Goal: Task Accomplishment & Management: Use online tool/utility

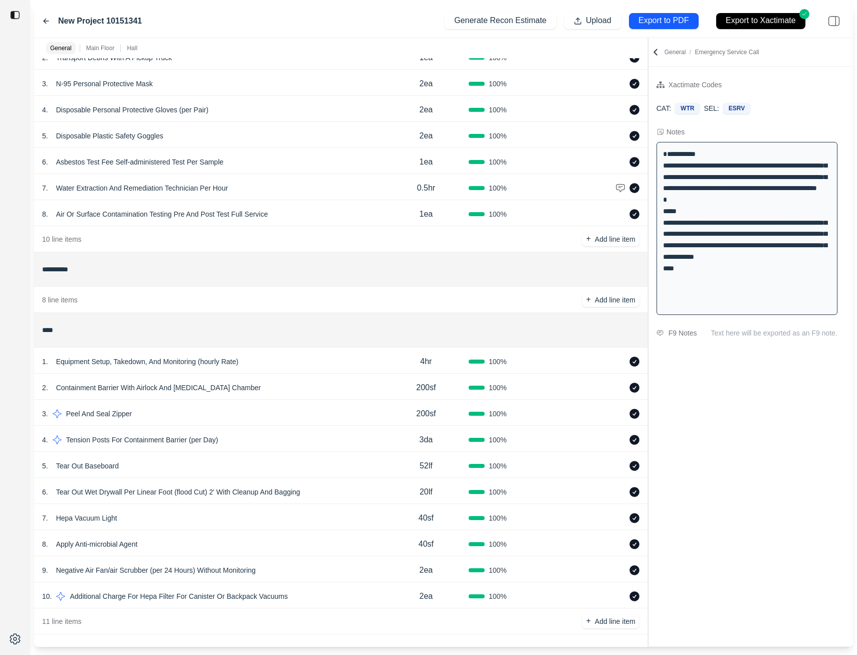
scroll to position [79, 0]
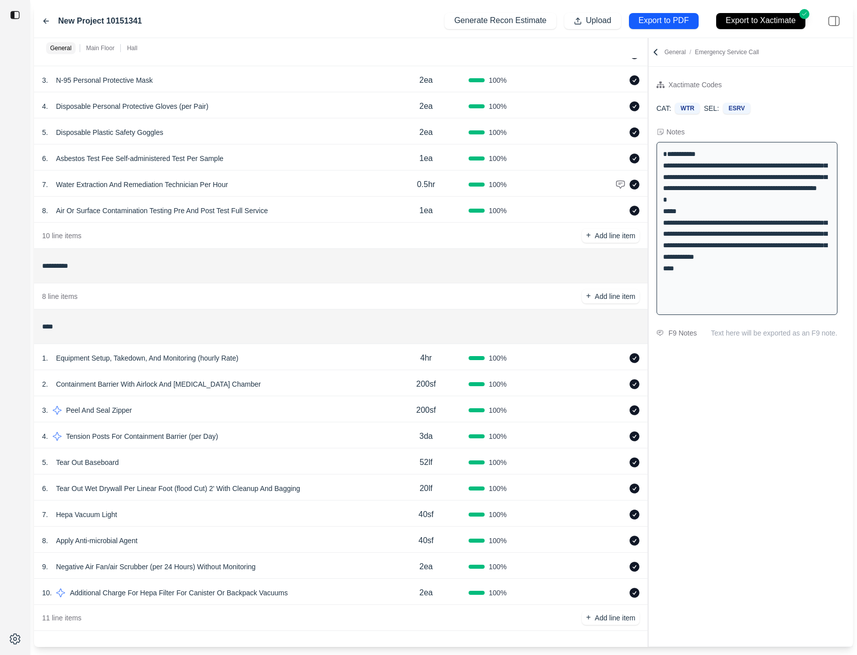
click at [420, 409] on p "200sf" at bounding box center [426, 410] width 20 height 12
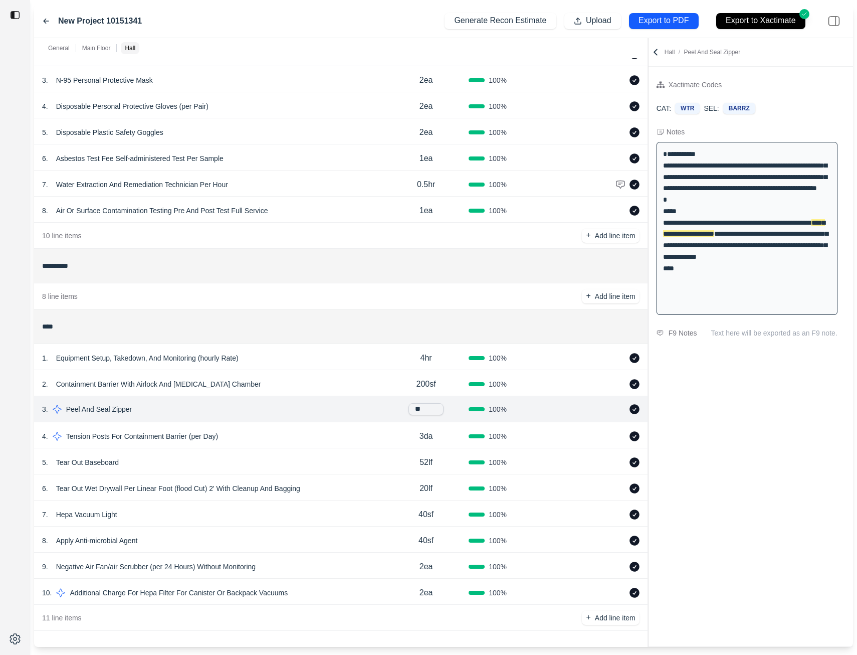
type input "*"
type input "***"
click at [427, 435] on p "3da" at bounding box center [426, 436] width 14 height 12
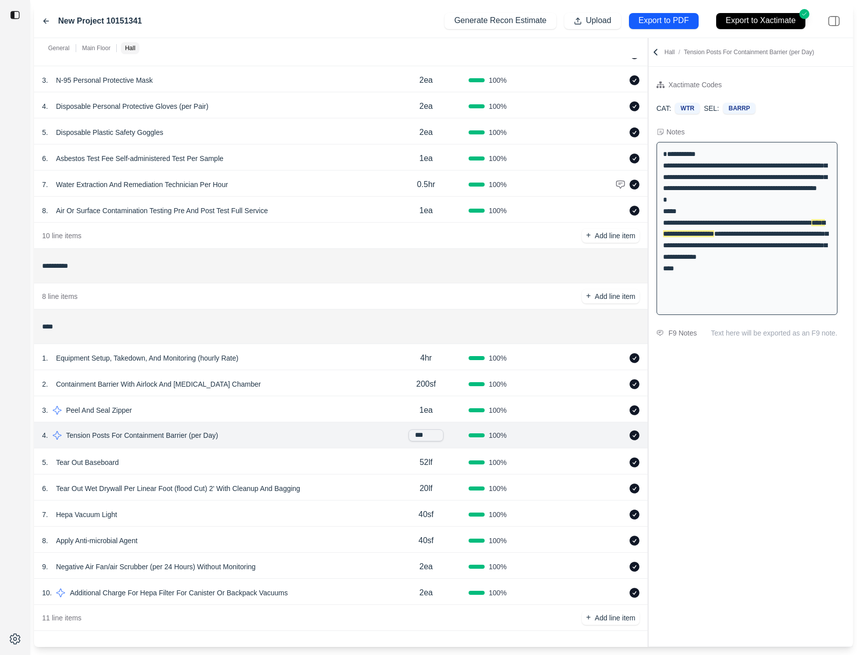
click at [418, 435] on input "***" at bounding box center [425, 435] width 35 height 12
type input "***"
click at [425, 592] on p "2ea" at bounding box center [426, 592] width 14 height 12
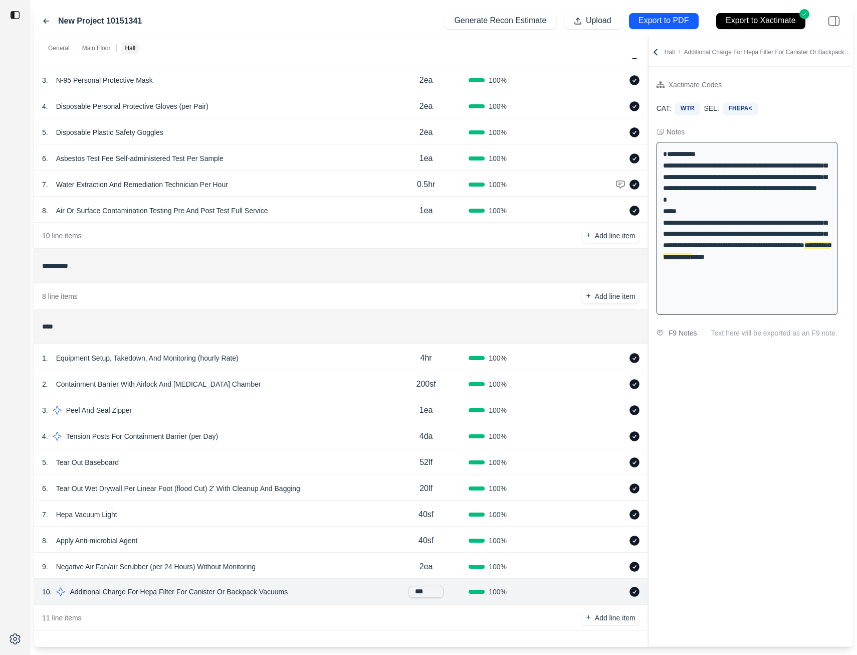
click at [415, 592] on input "***" at bounding box center [425, 591] width 35 height 12
type input "***"
click at [69, 540] on p "Apply Anti-microbial Agent" at bounding box center [97, 540] width 90 height 14
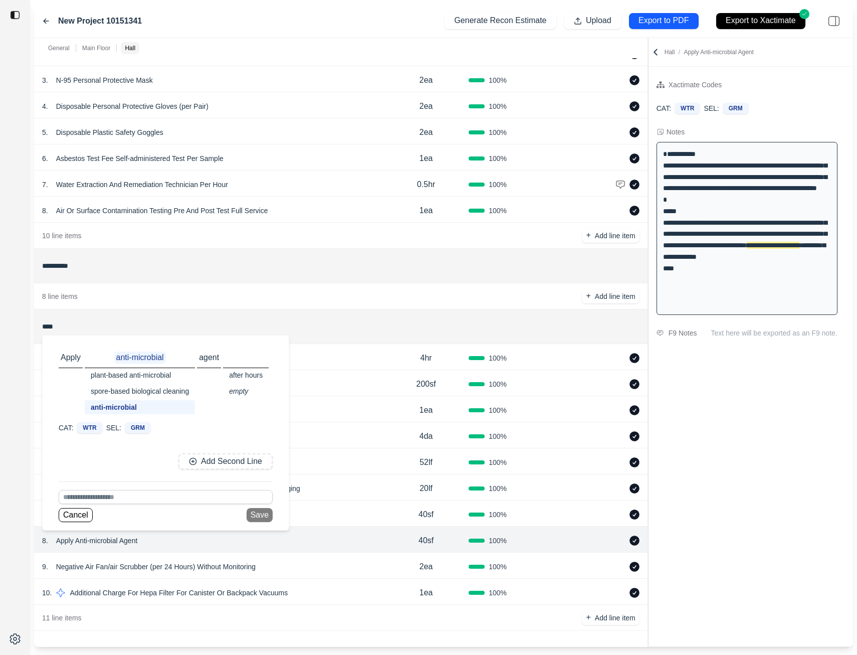
click at [115, 377] on div "plant-based anti-microbial" at bounding box center [140, 375] width 110 height 14
click at [255, 513] on button "Save" at bounding box center [260, 515] width 26 height 14
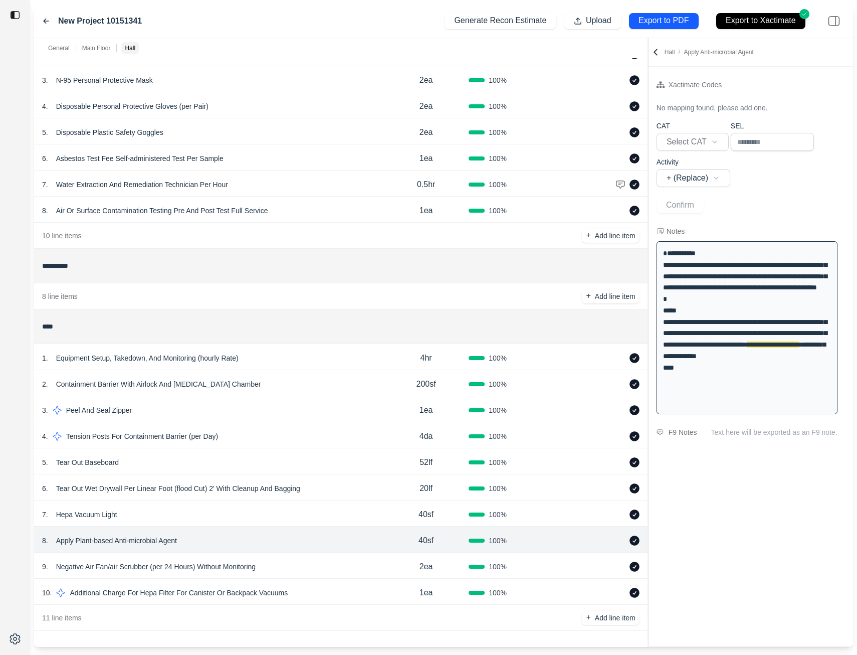
click at [109, 517] on p "Hepa Vacuum Light" at bounding box center [86, 514] width 69 height 14
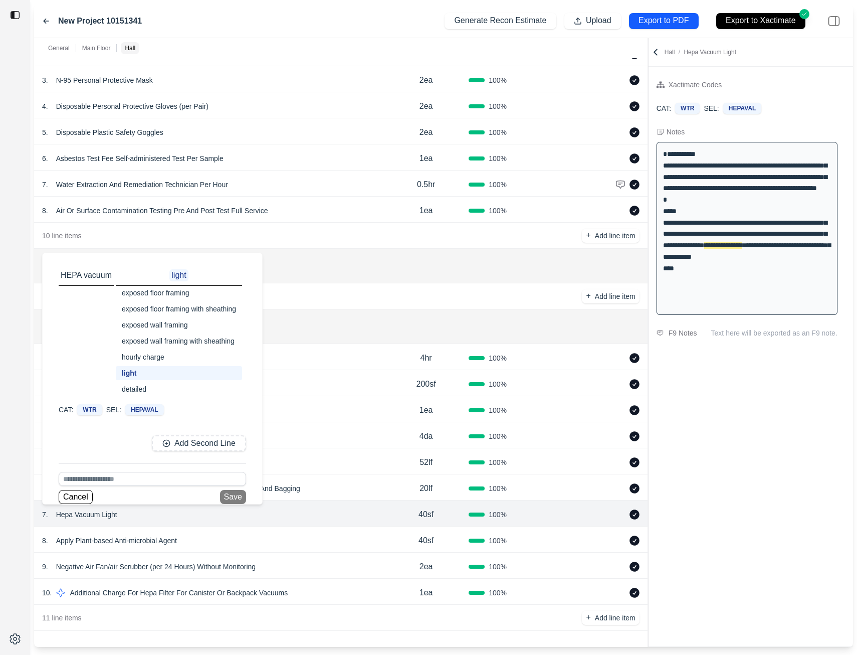
click at [174, 326] on div "exposed wall framing" at bounding box center [179, 325] width 126 height 14
click at [232, 496] on button "Save" at bounding box center [233, 497] width 26 height 14
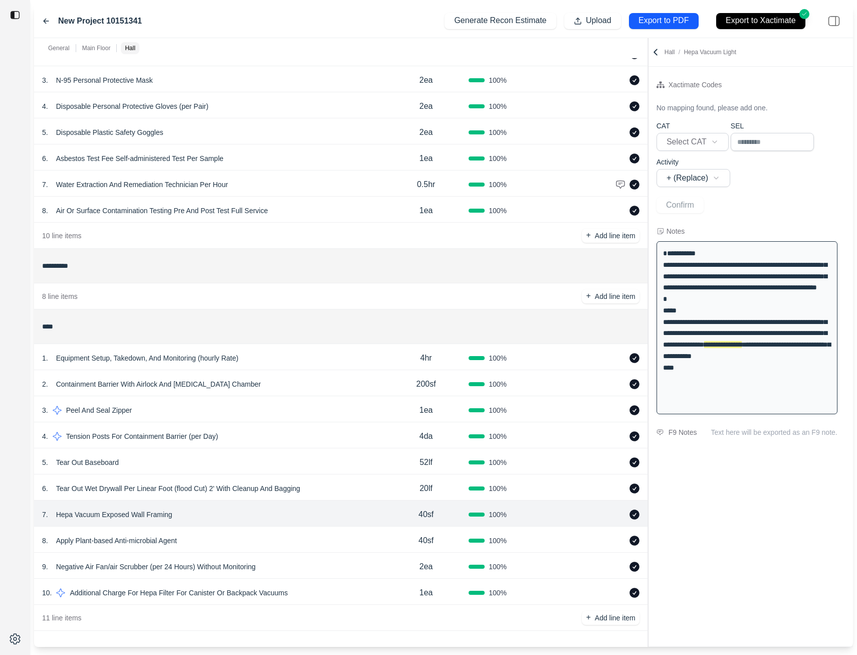
click at [214, 489] on p "Tear Out Wet Drywall Per Linear Foot (flood Cut) 2' With Cleanup And Bagging" at bounding box center [178, 488] width 252 height 14
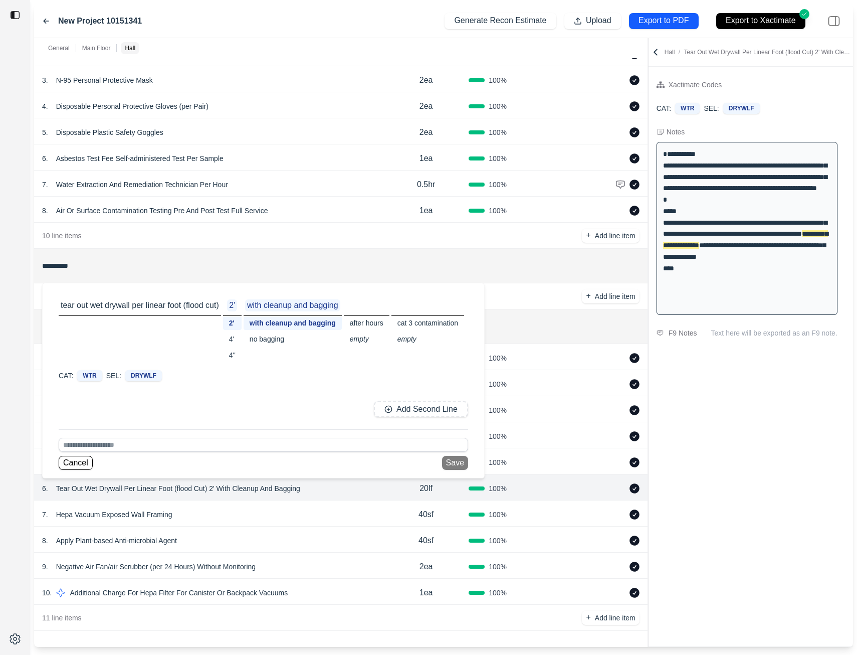
click at [404, 324] on div "cat 3 contamination" at bounding box center [427, 323] width 73 height 14
click at [463, 464] on button "Save" at bounding box center [460, 463] width 26 height 14
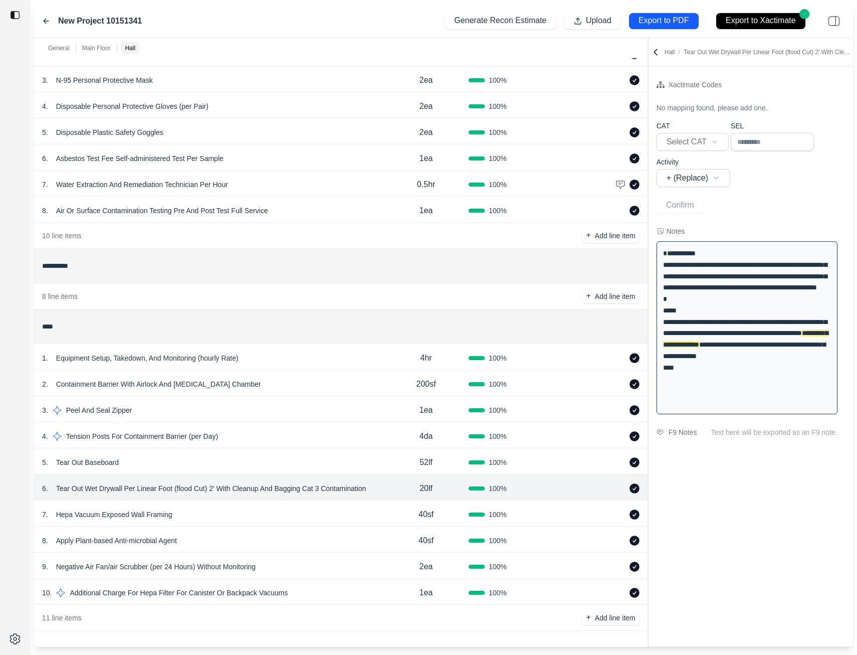
click at [101, 463] on p "Tear Out Baseboard" at bounding box center [87, 462] width 71 height 14
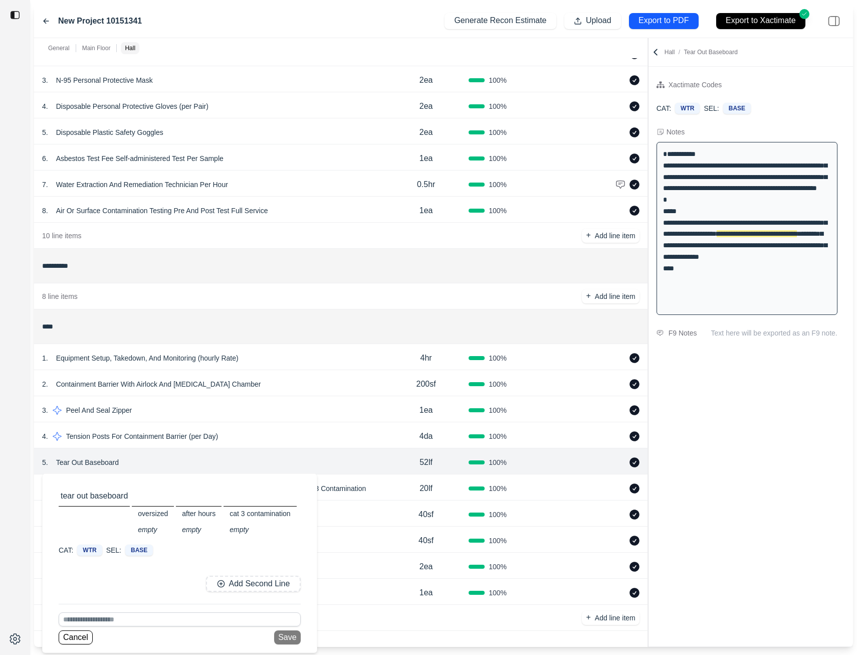
click at [102, 496] on p "tear out baseboard" at bounding box center [94, 496] width 71 height 12
click at [233, 581] on p "Add Second Line" at bounding box center [259, 584] width 61 height 12
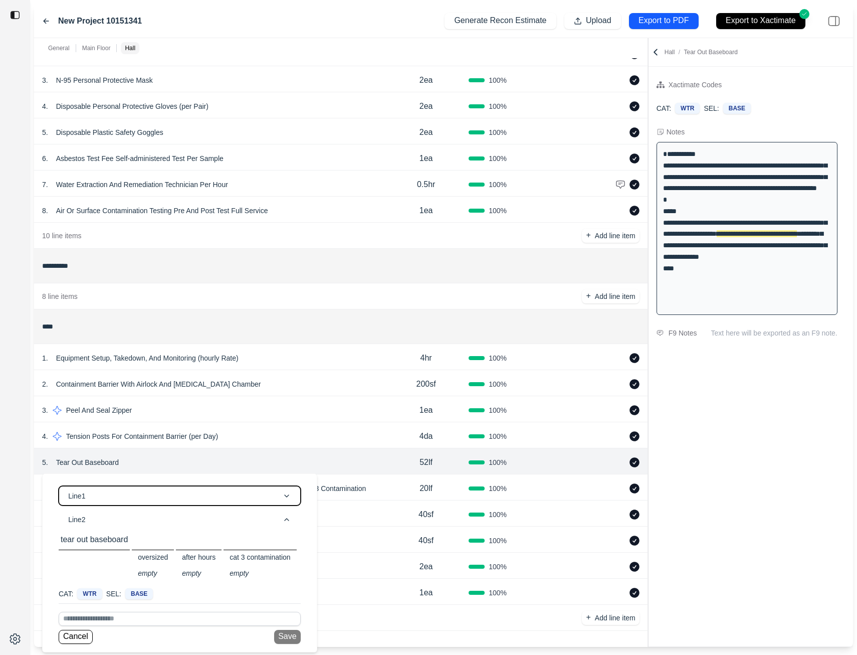
click at [111, 495] on button "Line 1" at bounding box center [180, 496] width 242 height 20
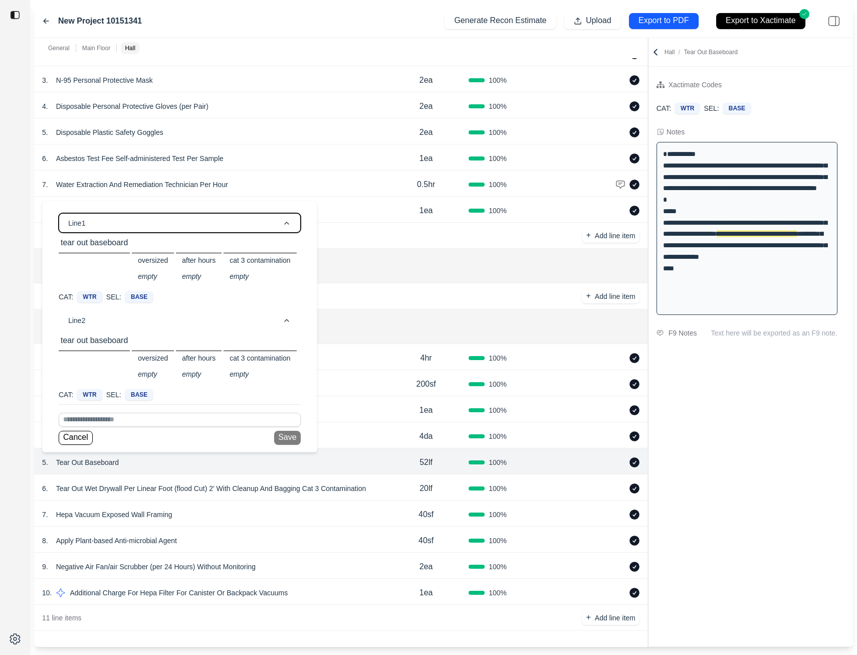
click at [108, 223] on button "Line 1" at bounding box center [180, 223] width 242 height 20
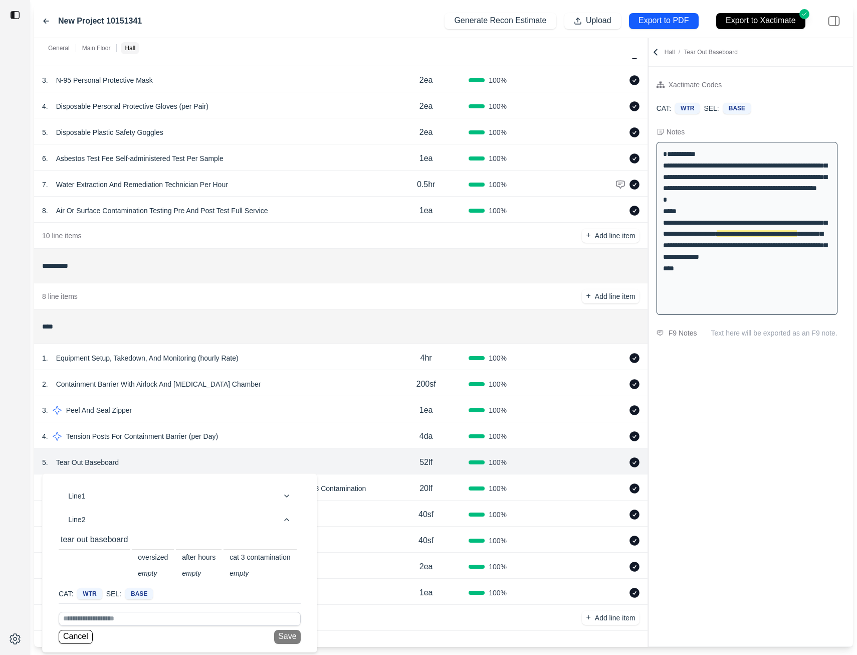
click at [364, 572] on div "9 . Negative Air Fan/air Scrubber (per 24 Hours) Without Monitoring" at bounding box center [212, 566] width 341 height 14
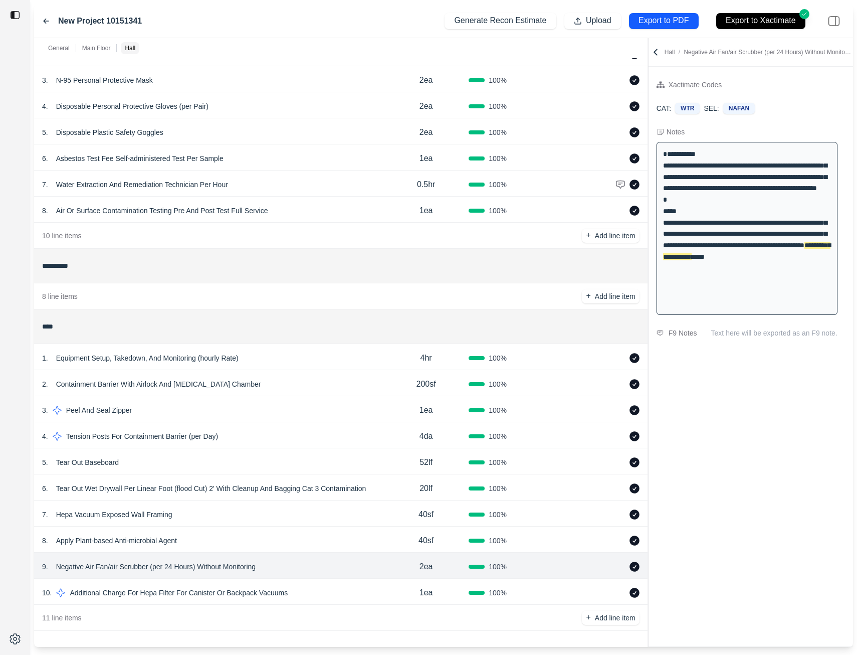
click at [94, 462] on p "Tear Out Baseboard" at bounding box center [87, 462] width 71 height 14
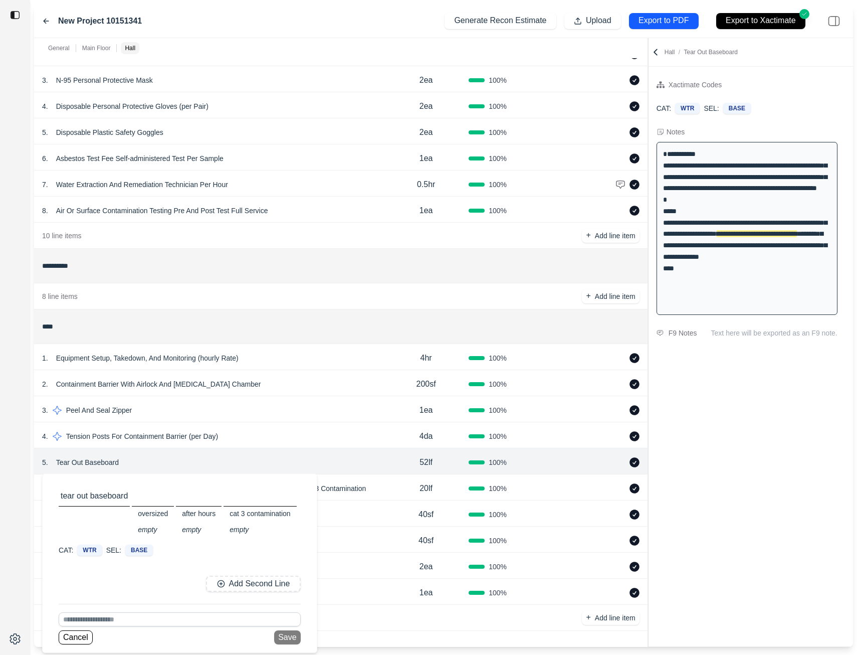
click at [104, 495] on p "tear out baseboard" at bounding box center [94, 496] width 71 height 12
click at [86, 619] on input at bounding box center [180, 619] width 242 height 14
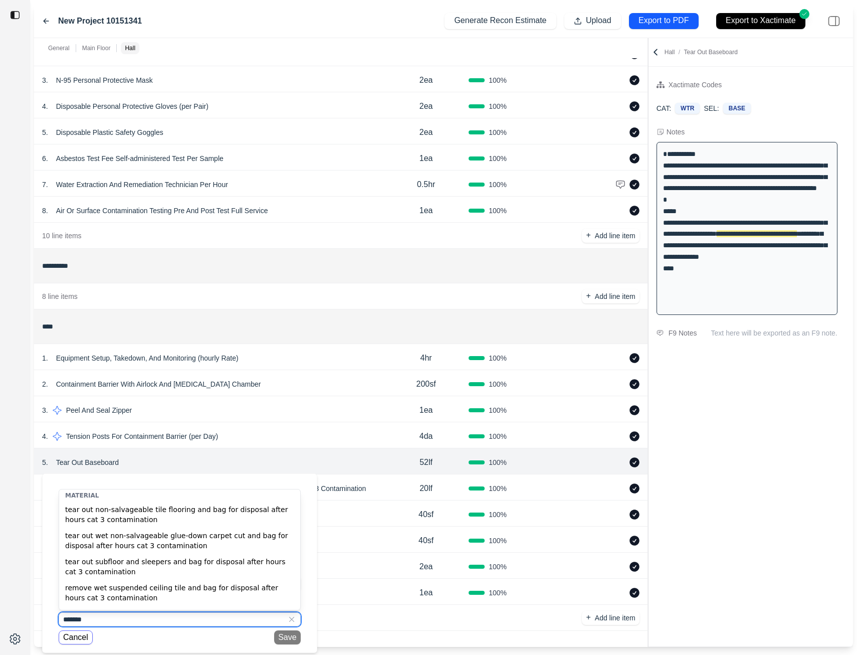
type input "*******"
click at [72, 637] on button "Cancel" at bounding box center [76, 637] width 34 height 14
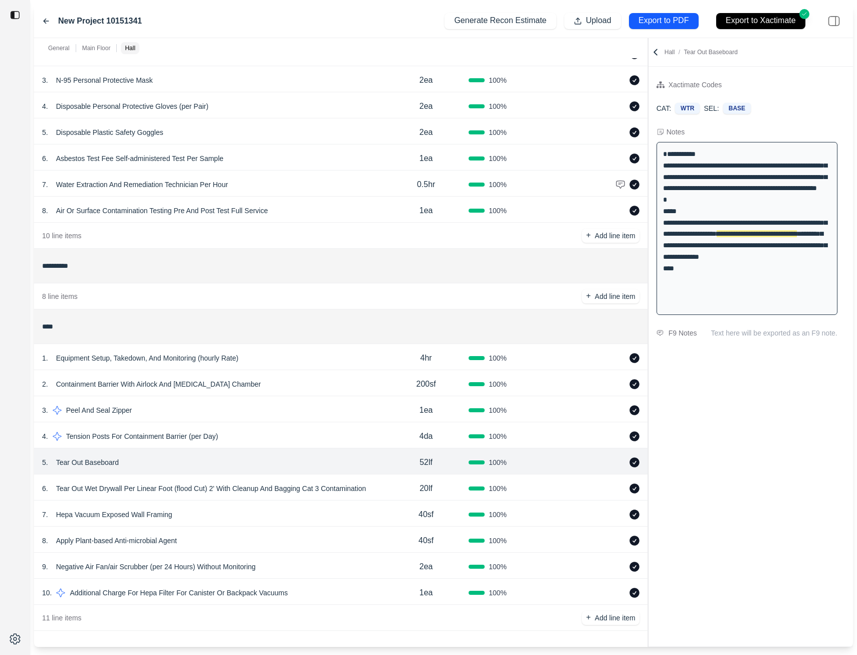
click at [65, 463] on p "Tear Out Baseboard" at bounding box center [87, 462] width 71 height 14
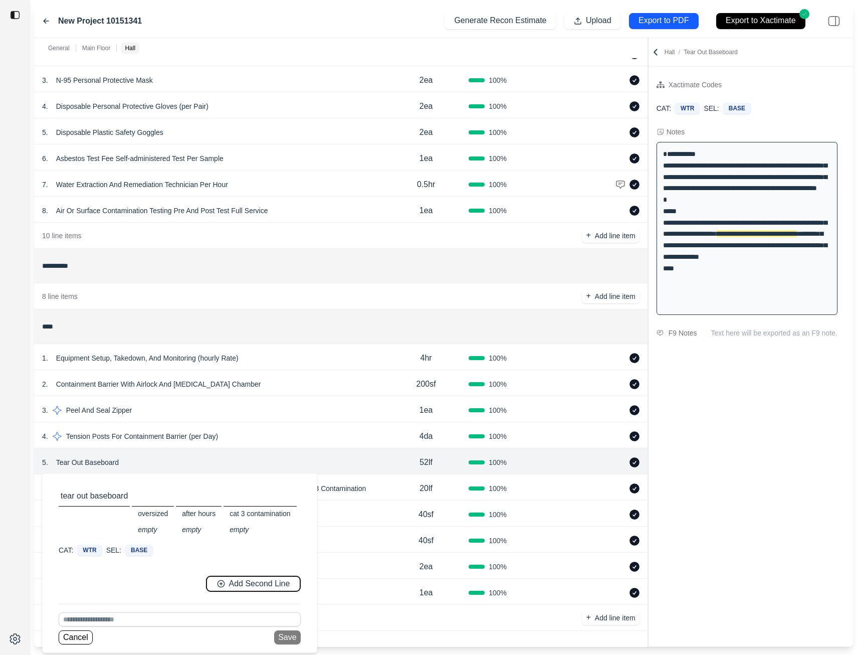
click at [221, 583] on div "Add Second Line" at bounding box center [253, 584] width 73 height 12
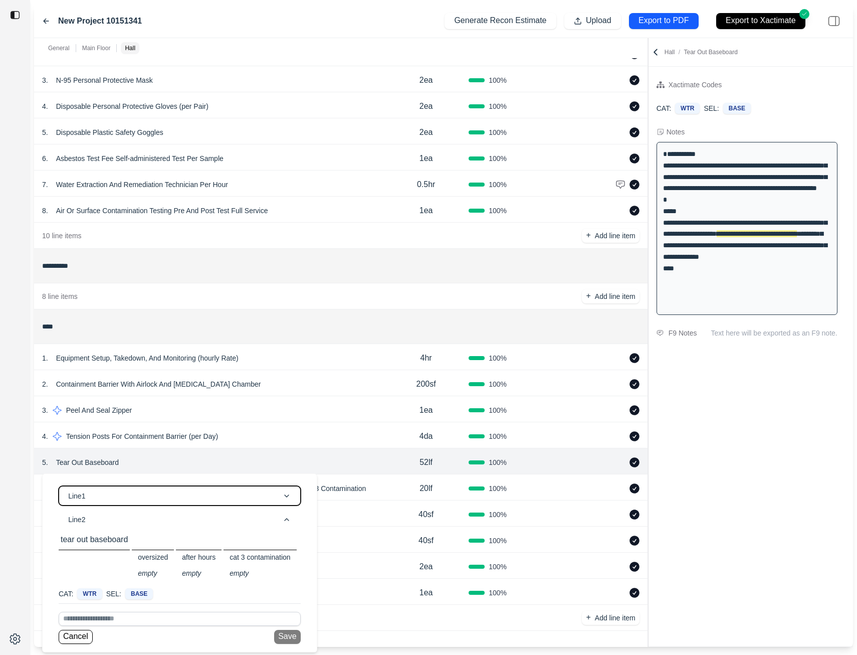
click at [291, 495] on icon "button" at bounding box center [287, 496] width 8 height 8
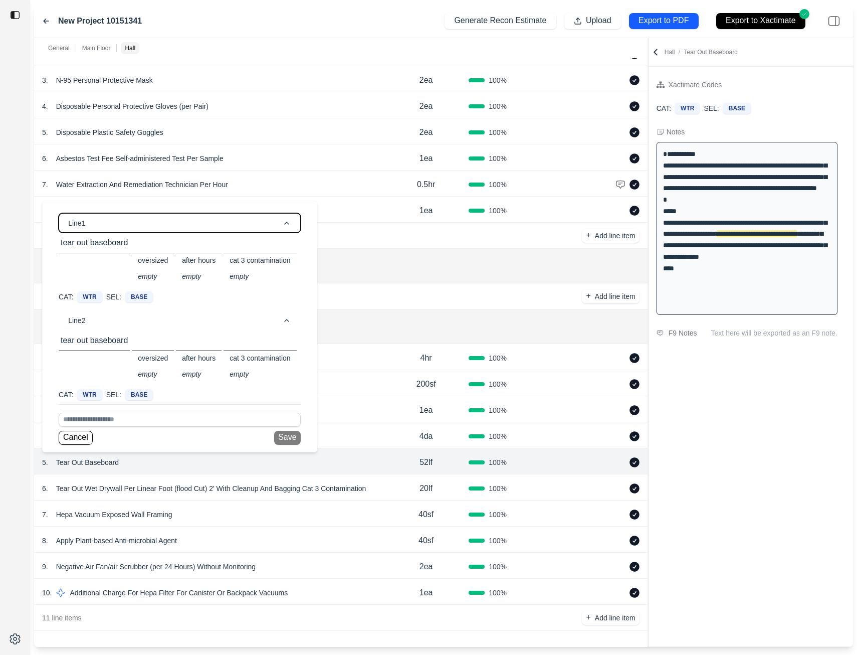
click at [107, 225] on button "Line 1" at bounding box center [180, 223] width 242 height 20
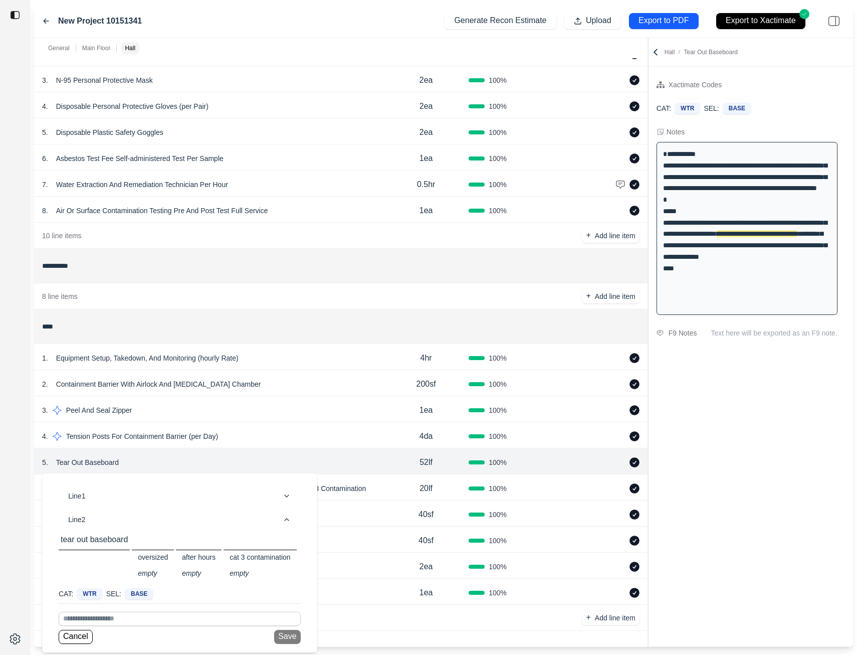
click at [231, 460] on div "5 . Tear Out Baseboard Line 1 Line 2 tear out baseboard oversized empty after h…" at bounding box center [212, 462] width 341 height 14
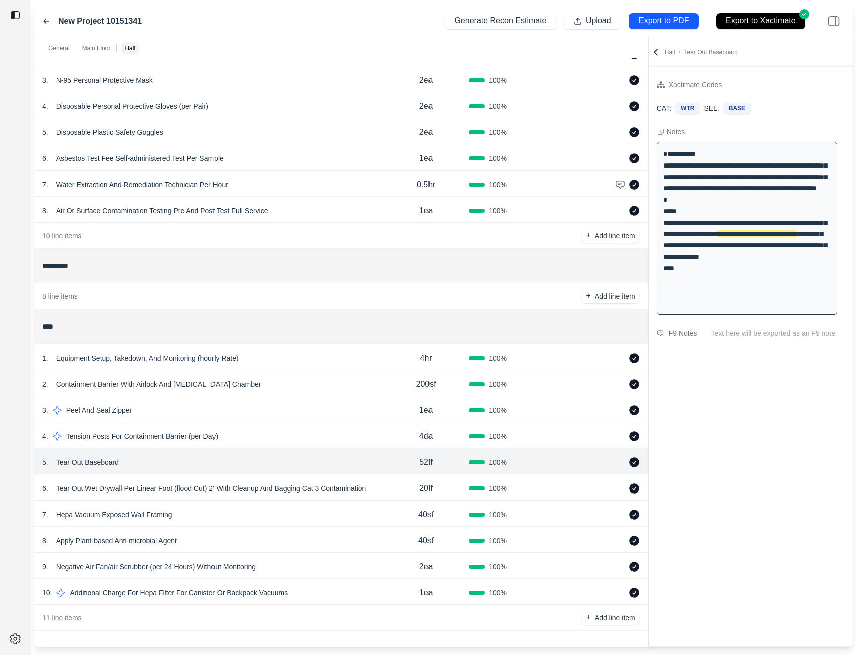
click at [94, 466] on p "Tear Out Baseboard" at bounding box center [87, 462] width 71 height 14
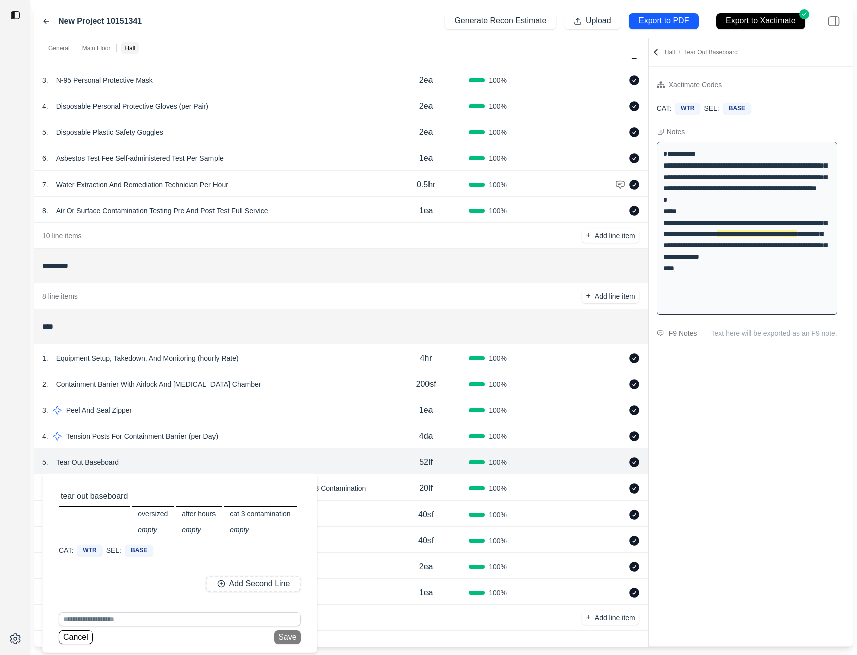
click at [147, 529] on div "empty" at bounding box center [153, 529] width 42 height 14
click at [81, 618] on input at bounding box center [180, 619] width 242 height 14
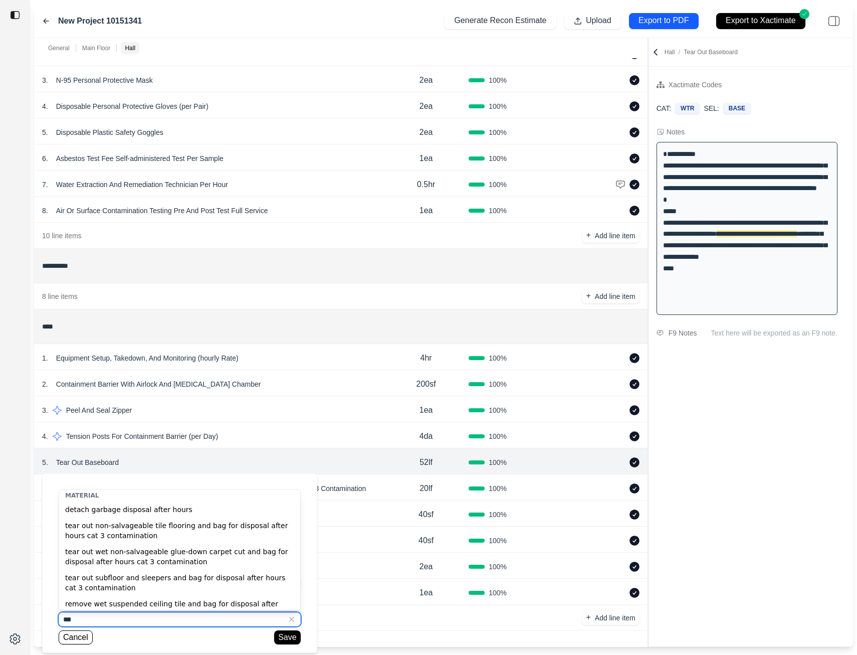
type input "***"
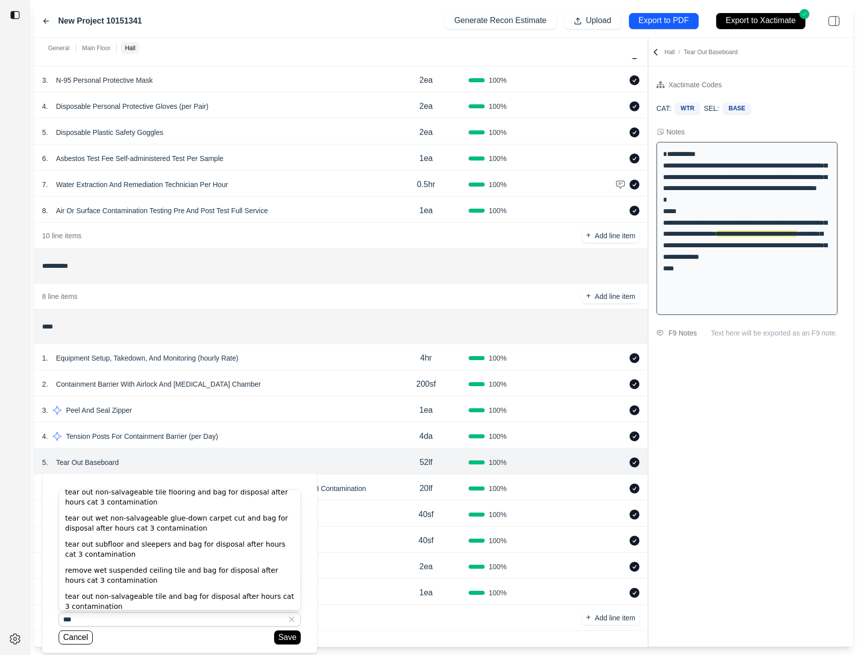
scroll to position [0, 0]
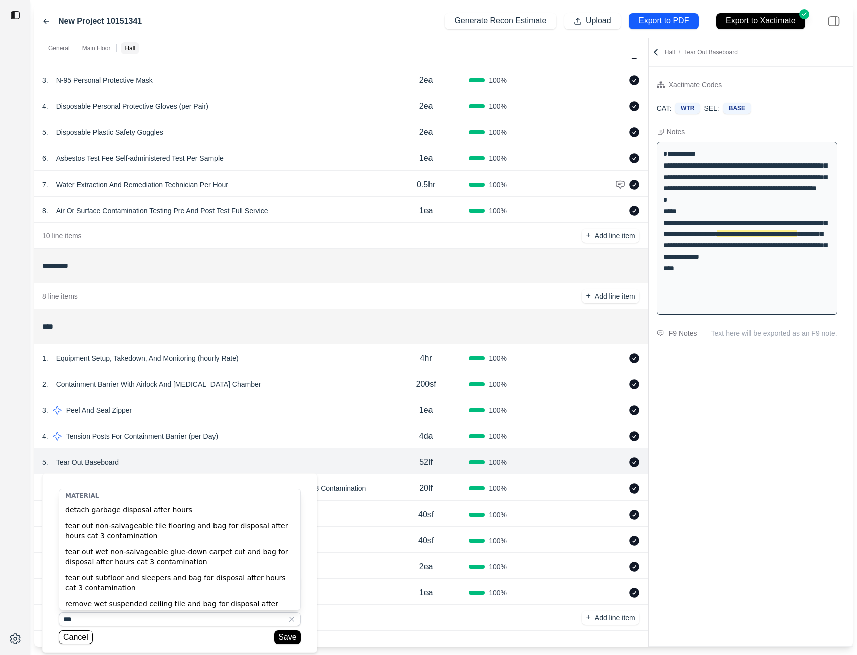
click at [153, 467] on div "5 . Tear Out Baseboard tear out baseboard oversized empty after hours empty cat…" at bounding box center [212, 462] width 341 height 14
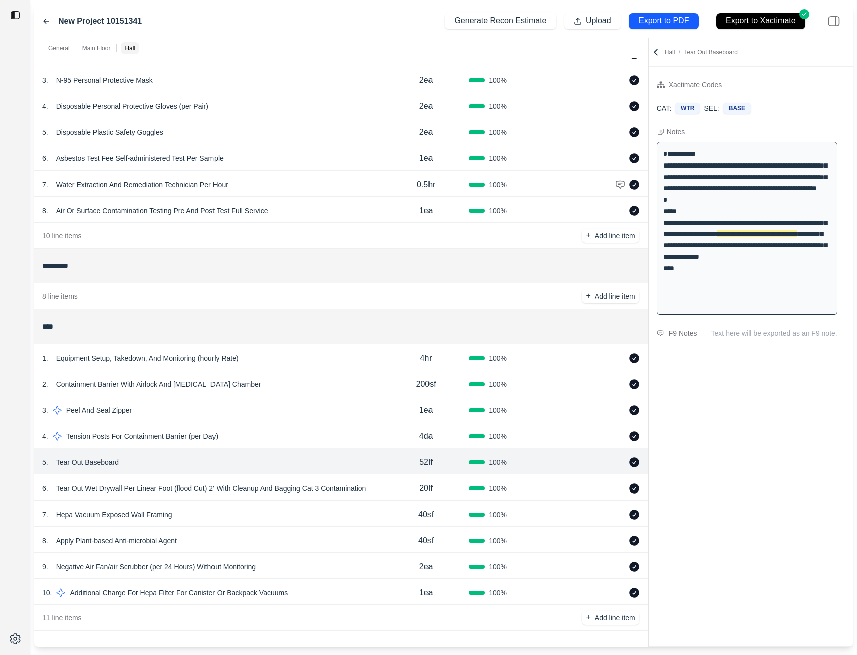
click at [124, 463] on div "5 . Tear Out Baseboard" at bounding box center [212, 462] width 341 height 14
click at [96, 464] on p "Tear Out Baseboard" at bounding box center [87, 462] width 71 height 14
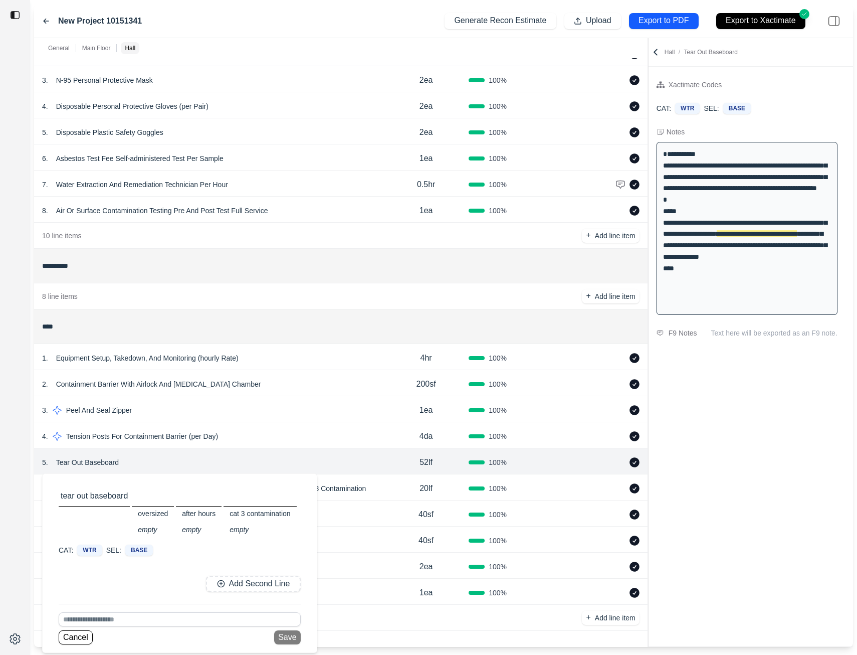
click at [136, 497] on div "oversized empty" at bounding box center [153, 513] width 42 height 47
click at [110, 487] on div "tear out baseboard oversized empty after hours empty cat 3 contamination empty" at bounding box center [180, 513] width 242 height 55
click at [101, 495] on p "tear out baseboard" at bounding box center [94, 496] width 71 height 12
click at [144, 468] on div "5 . Tear Out Baseboard tear out baseboard oversized empty after hours empty cat…" at bounding box center [212, 462] width 341 height 14
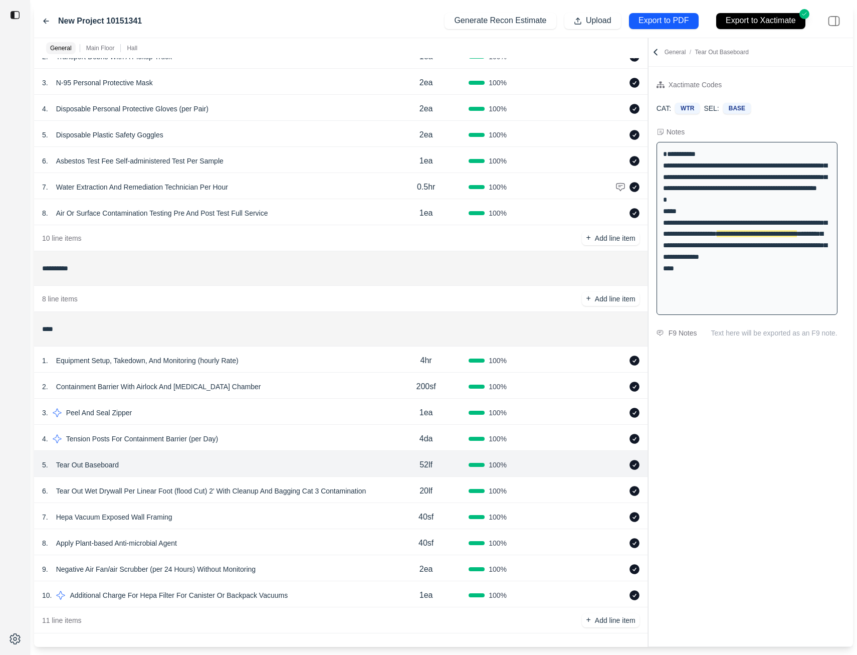
scroll to position [79, 0]
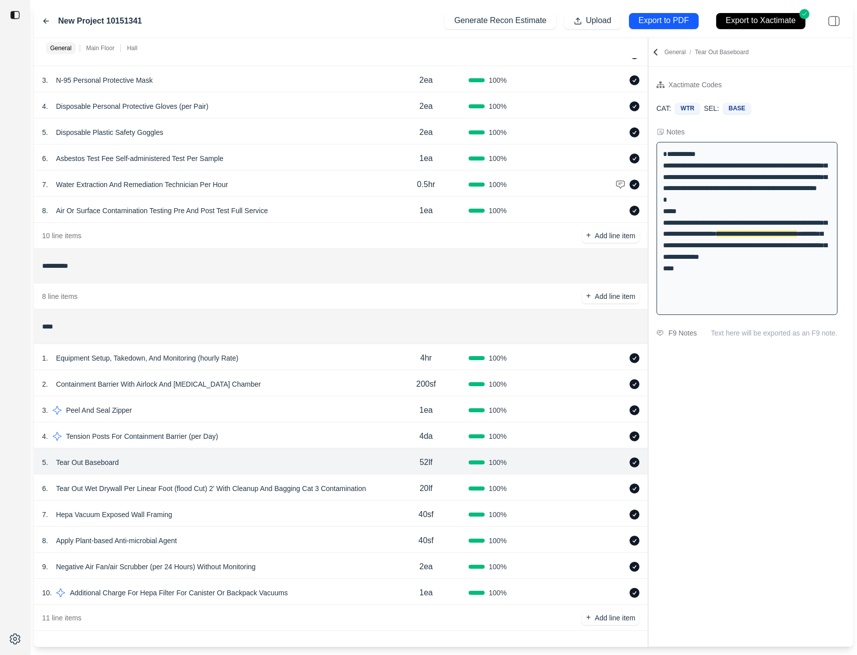
click at [64, 463] on p "Tear Out Baseboard" at bounding box center [87, 462] width 71 height 14
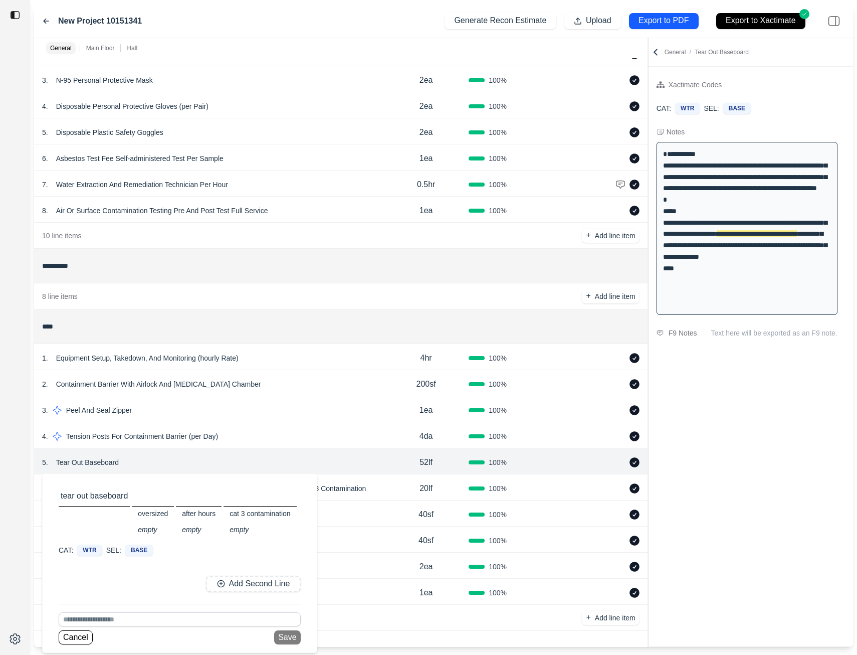
click at [70, 493] on p "tear out baseboard" at bounding box center [94, 496] width 71 height 12
click at [97, 621] on input at bounding box center [180, 619] width 242 height 14
click at [222, 604] on div "tear out baseboard oversized after hours cat 3 contamination" at bounding box center [179, 601] width 241 height 16
type input "**********"
click at [284, 638] on button "Save" at bounding box center [287, 637] width 26 height 14
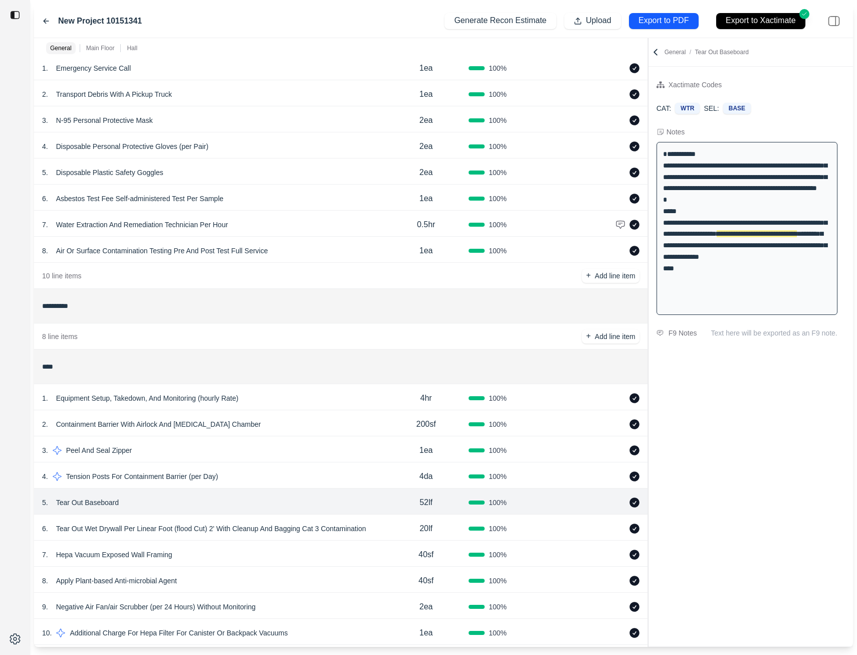
scroll to position [50, 0]
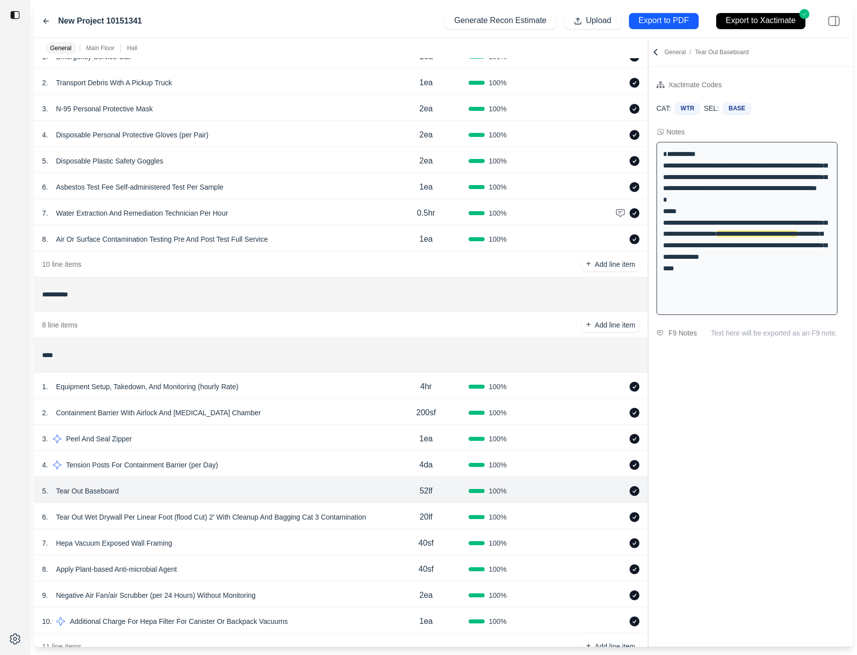
click at [621, 213] on img at bounding box center [620, 213] width 10 height 10
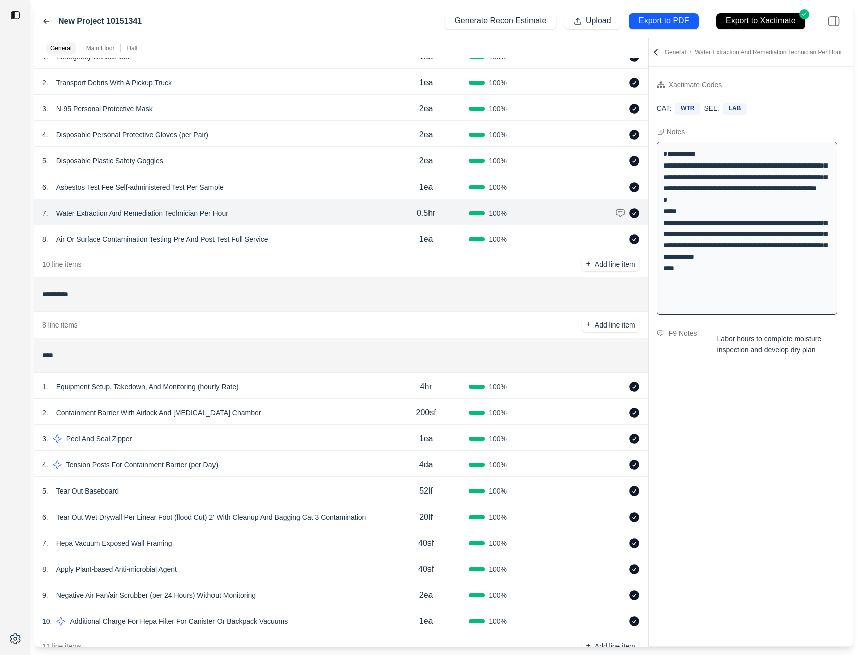
click at [607, 214] on icon at bounding box center [607, 213] width 8 height 8
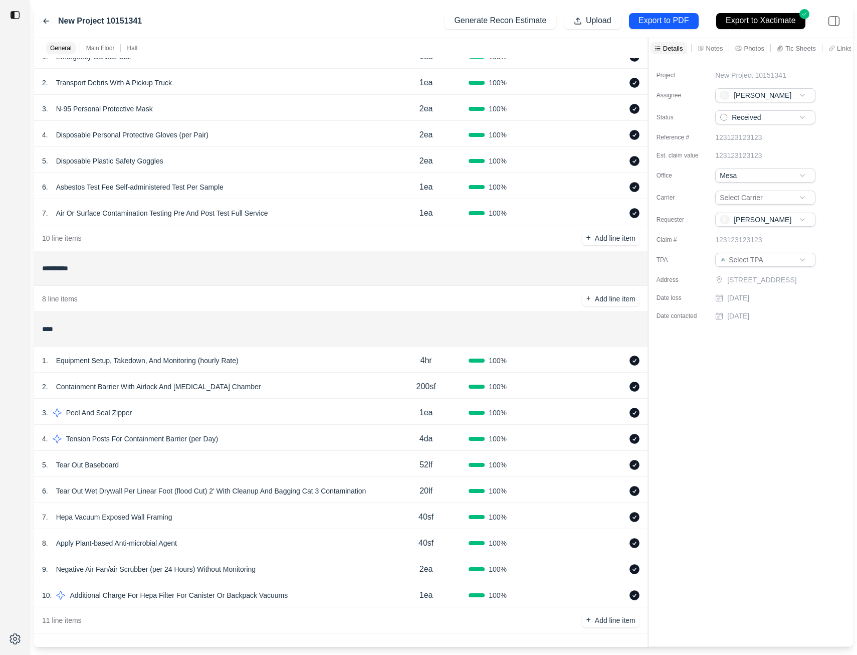
click at [116, 189] on p "Asbestos Test Fee Self-administered Test Per Sample" at bounding box center [139, 187] width 175 height 14
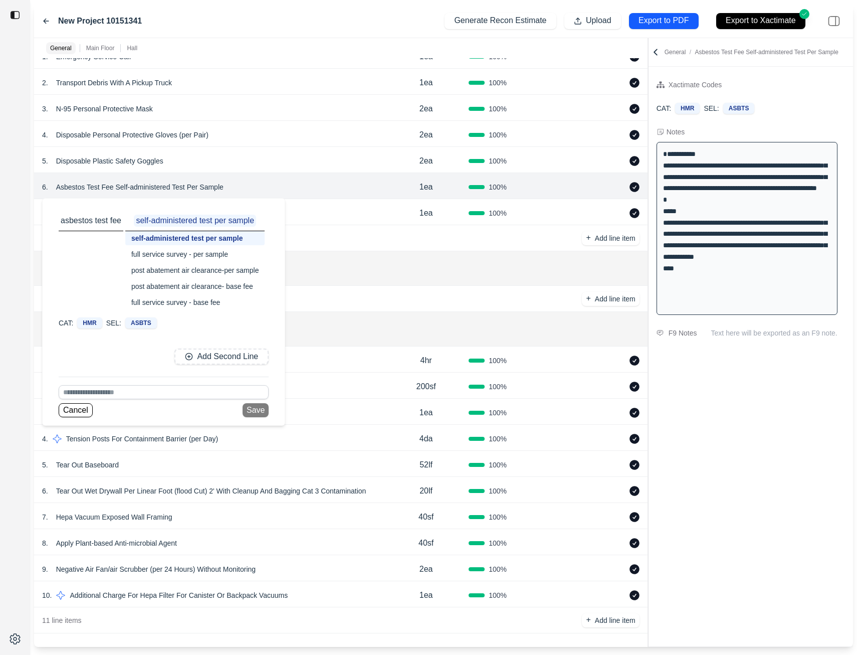
click at [202, 302] on div "full service survey - base fee" at bounding box center [194, 302] width 139 height 14
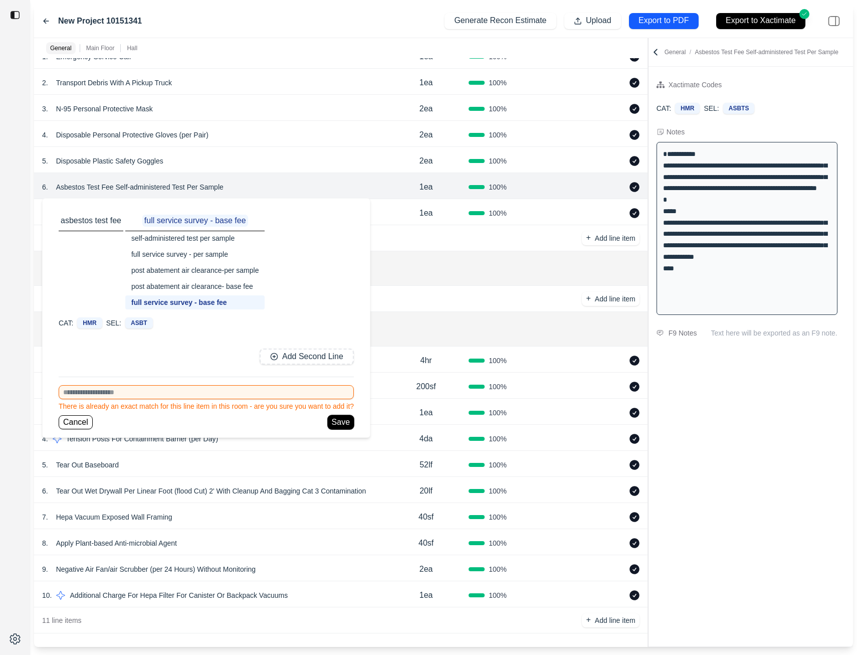
click at [341, 423] on button "Save" at bounding box center [341, 422] width 26 height 14
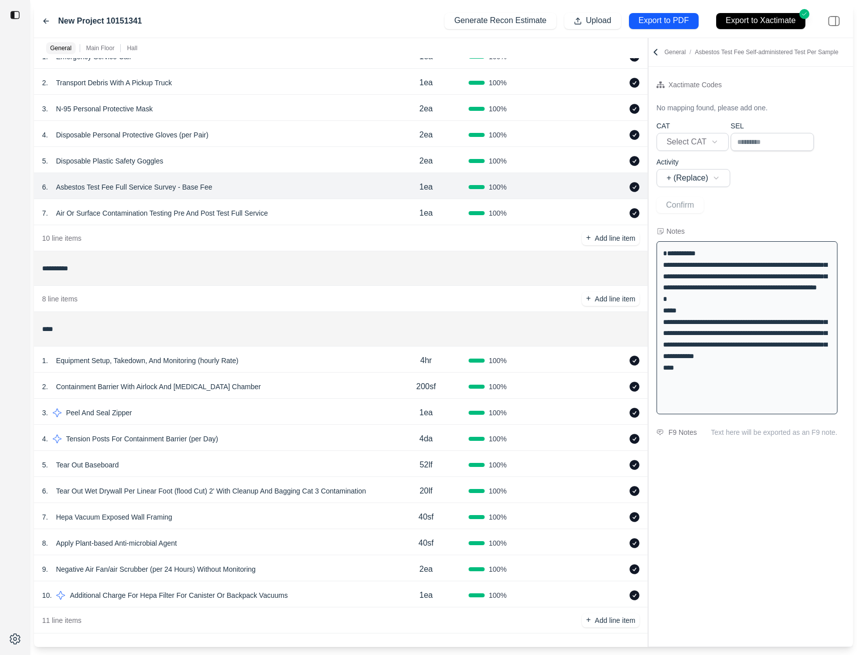
scroll to position [0, 0]
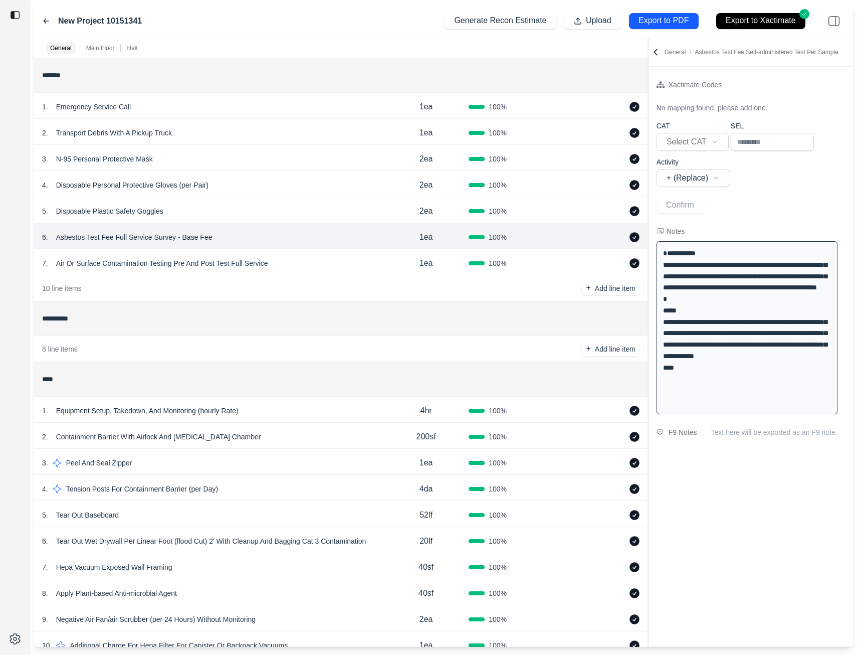
click at [233, 263] on p "Air Or Surface Contamination Testing Pre And Post Test Full Service" at bounding box center [162, 263] width 220 height 14
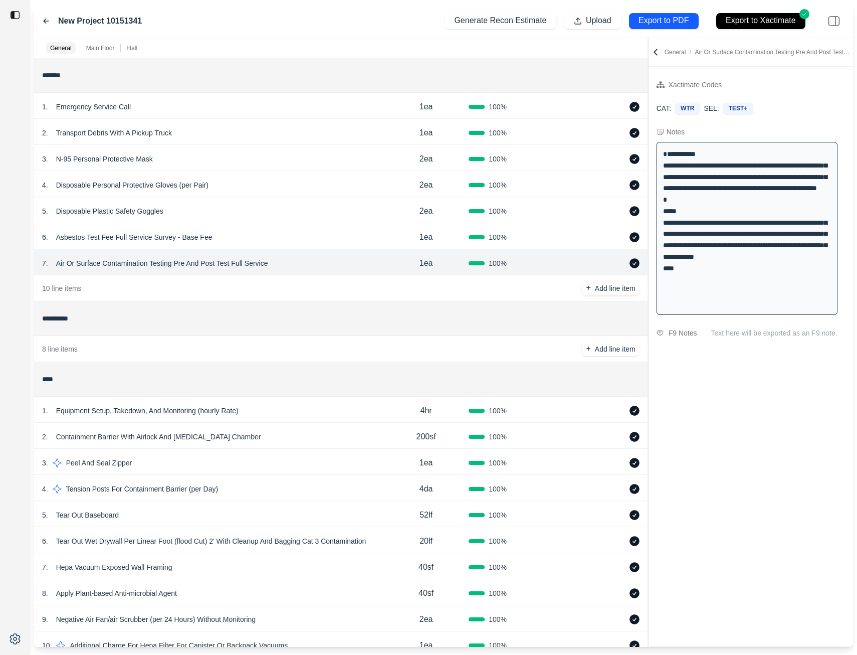
click at [136, 263] on p "Air Or Surface Contamination Testing Pre And Post Test Full Service" at bounding box center [162, 263] width 220 height 14
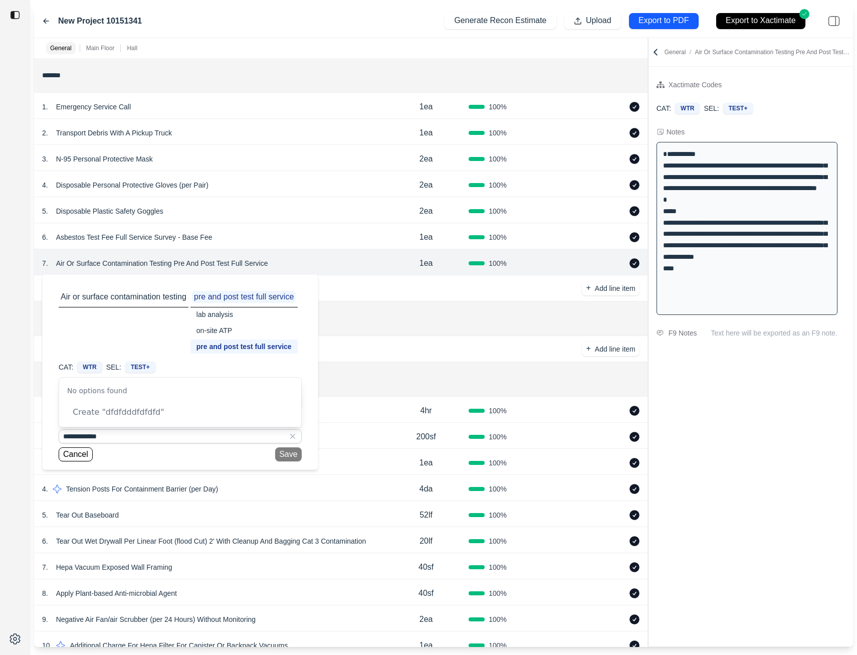
type input "**********"
click at [290, 452] on div "Cancel Save" at bounding box center [180, 454] width 243 height 14
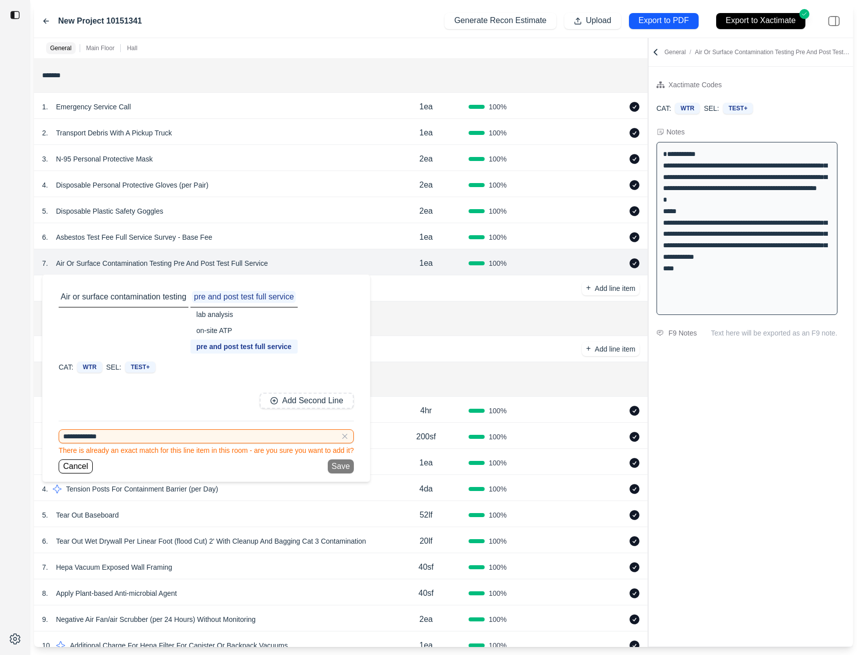
click at [334, 466] on div "Cancel Save" at bounding box center [206, 466] width 295 height 14
click at [333, 466] on div "Cancel Save" at bounding box center [206, 466] width 295 height 14
click at [347, 438] on icon at bounding box center [345, 436] width 5 height 5
click at [111, 266] on p "Air Or Surface Contamination Testing Pre And Post Test Full Service" at bounding box center [162, 263] width 220 height 14
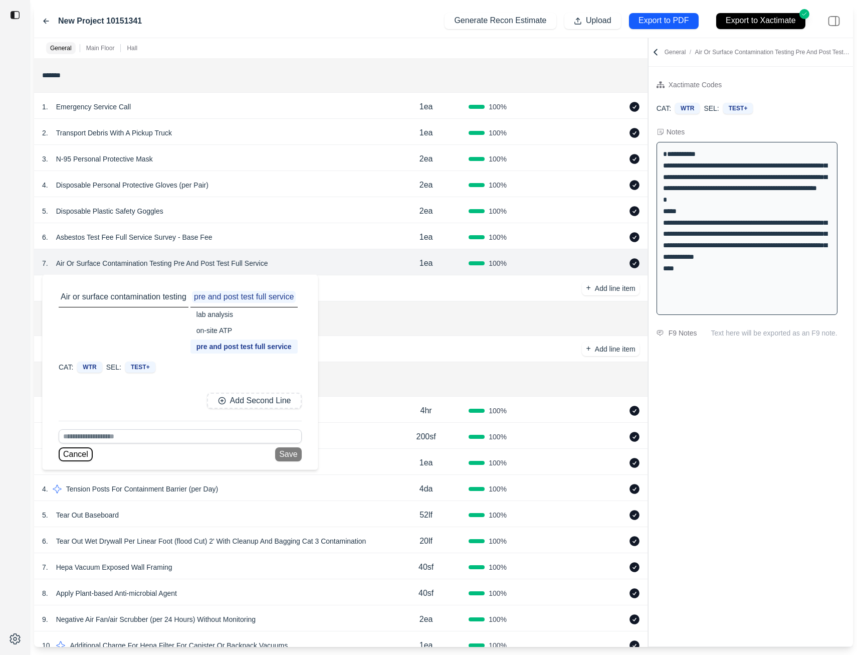
click at [80, 451] on button "Cancel" at bounding box center [76, 454] width 34 height 14
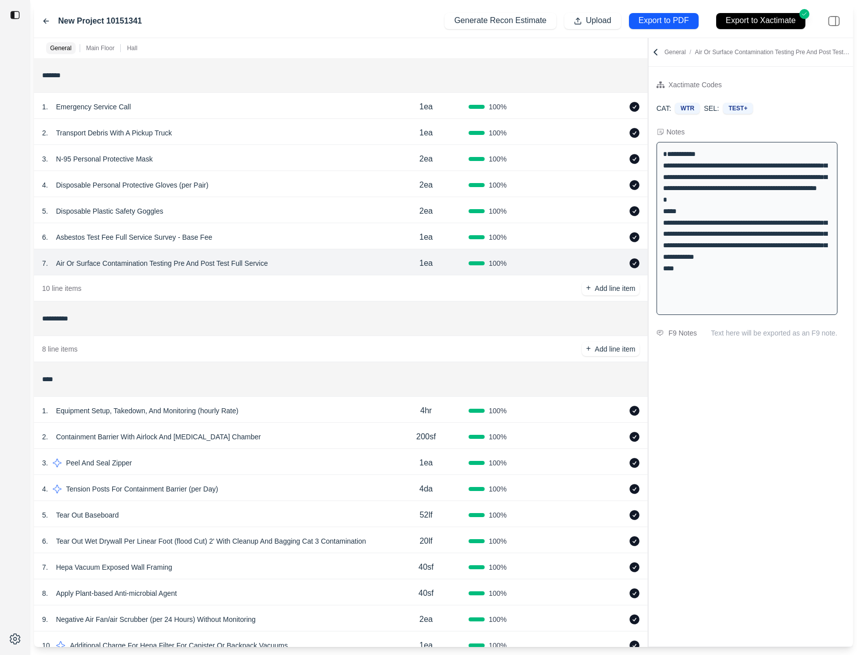
click at [620, 263] on icon at bounding box center [621, 263] width 8 height 8
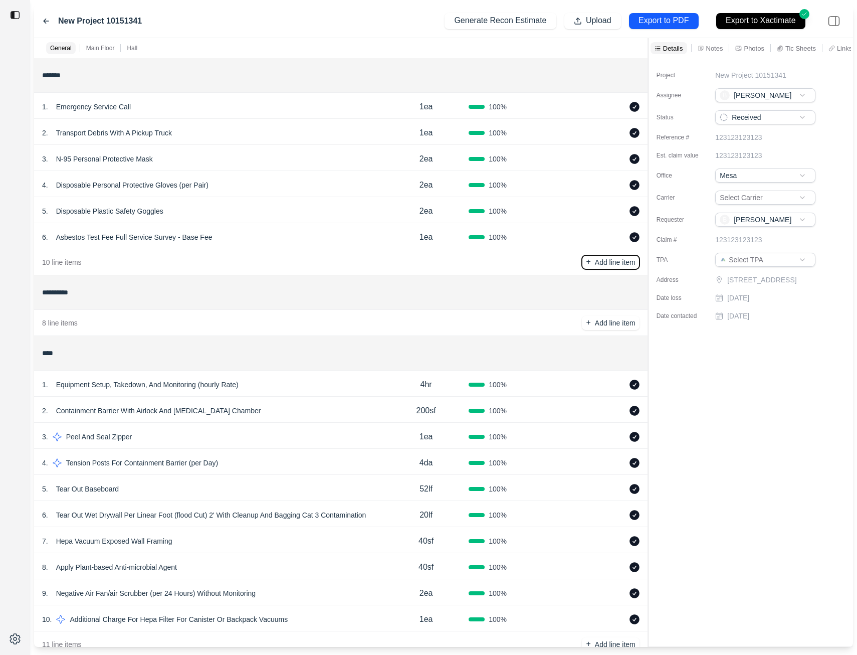
click at [589, 260] on p "+" at bounding box center [588, 262] width 5 height 12
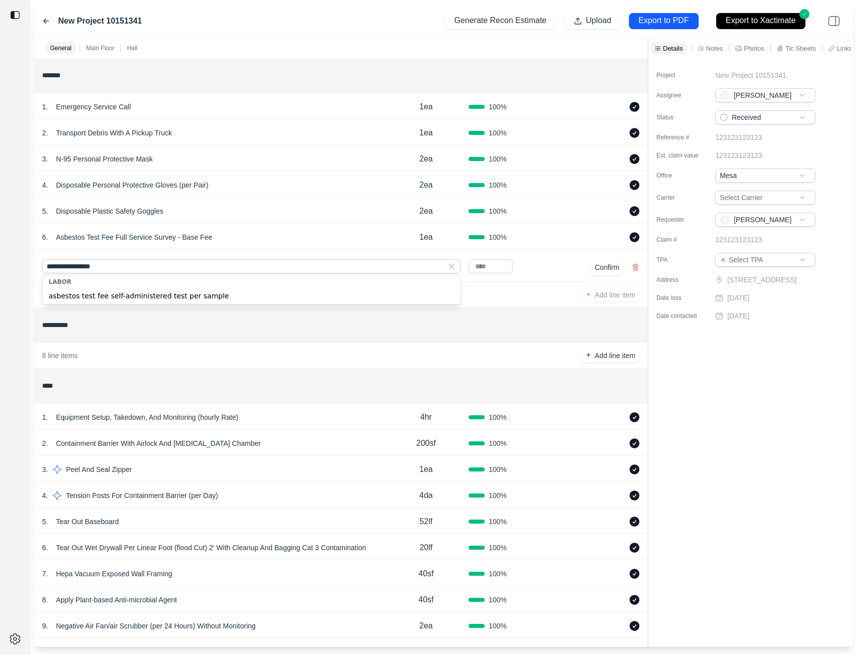
click at [226, 299] on div "asbestos test fee self-administered test per sample" at bounding box center [251, 296] width 417 height 16
type input "**********"
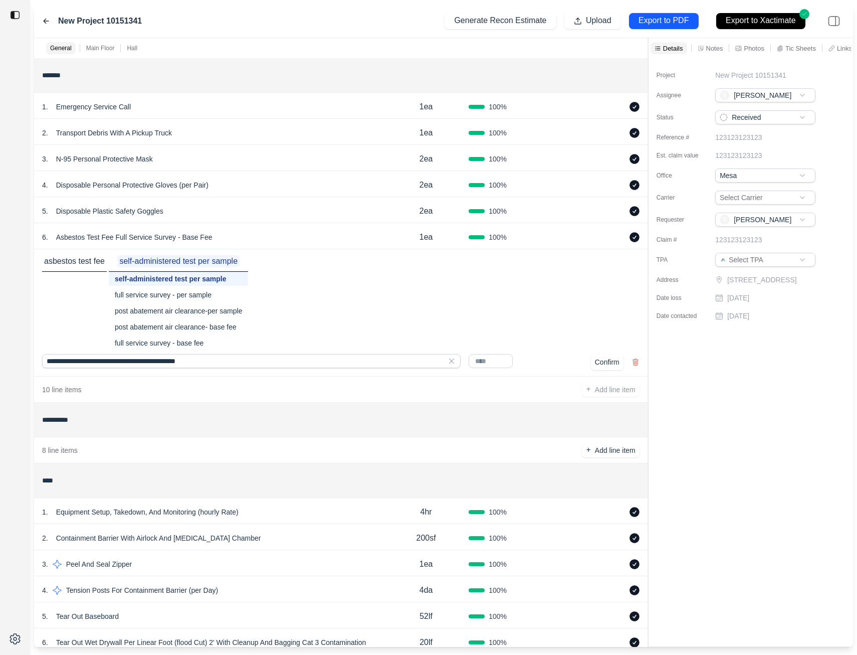
click at [223, 278] on div "self-administered test per sample" at bounding box center [178, 279] width 139 height 14
click at [606, 364] on button "Confirm" at bounding box center [607, 362] width 33 height 16
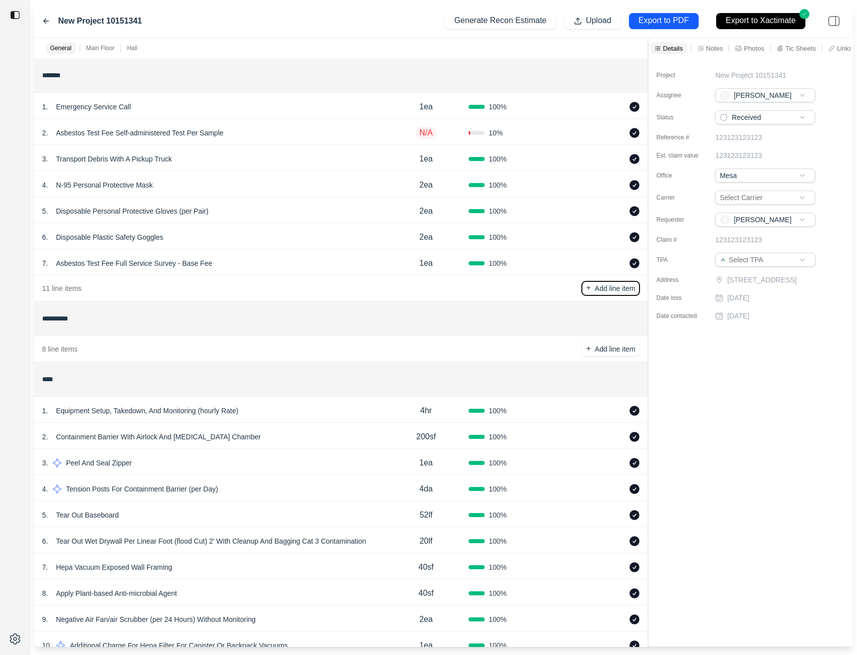
click at [620, 288] on p "Add line item" at bounding box center [615, 288] width 41 height 10
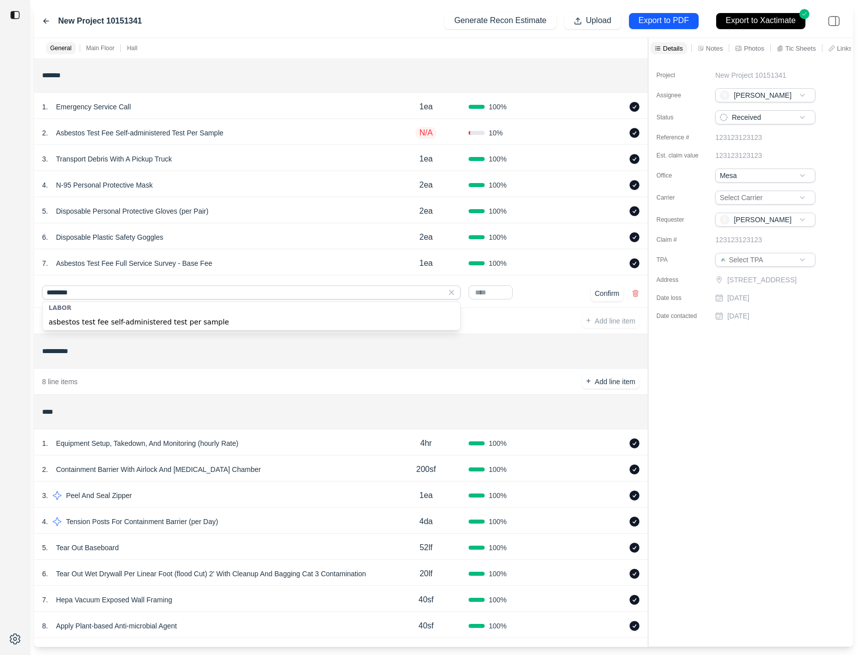
click at [119, 327] on div "asbestos test fee self-administered test per sample" at bounding box center [251, 322] width 417 height 16
type input "**********"
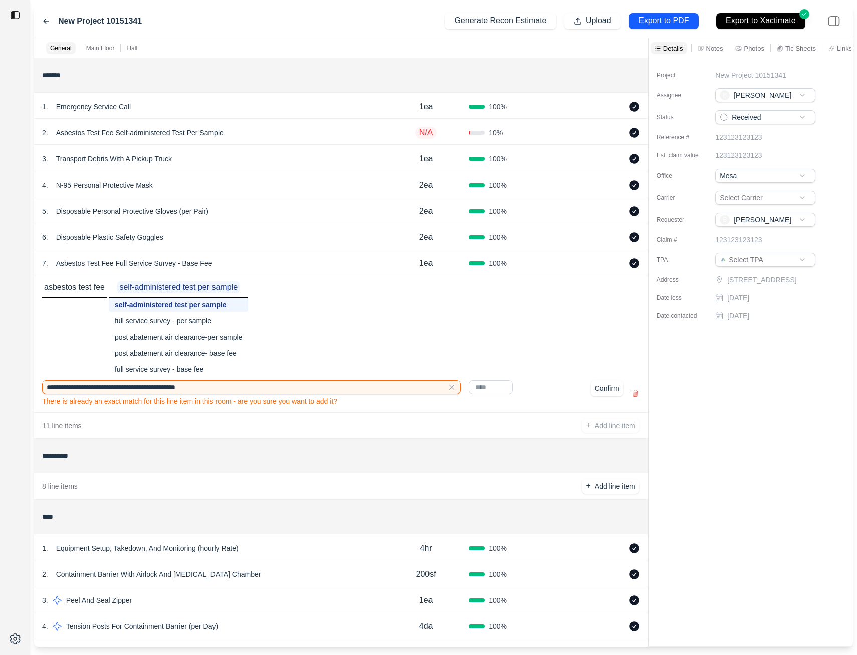
click at [201, 306] on div "self-administered test per sample" at bounding box center [178, 305] width 139 height 14
click at [611, 388] on button "Confirm" at bounding box center [607, 388] width 33 height 16
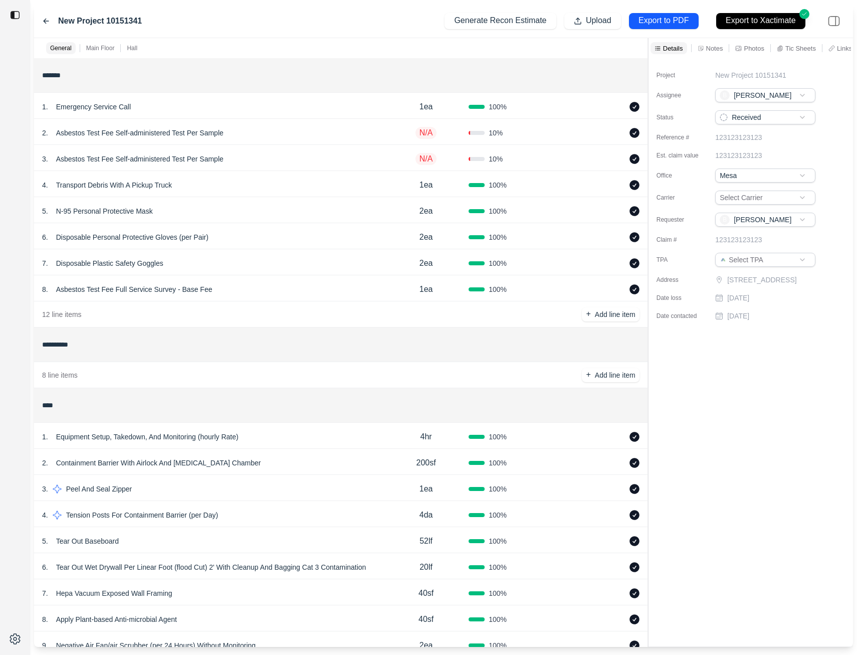
click at [99, 289] on p "Asbestos Test Fee Full Service Survey - Base Fee" at bounding box center [134, 289] width 164 height 14
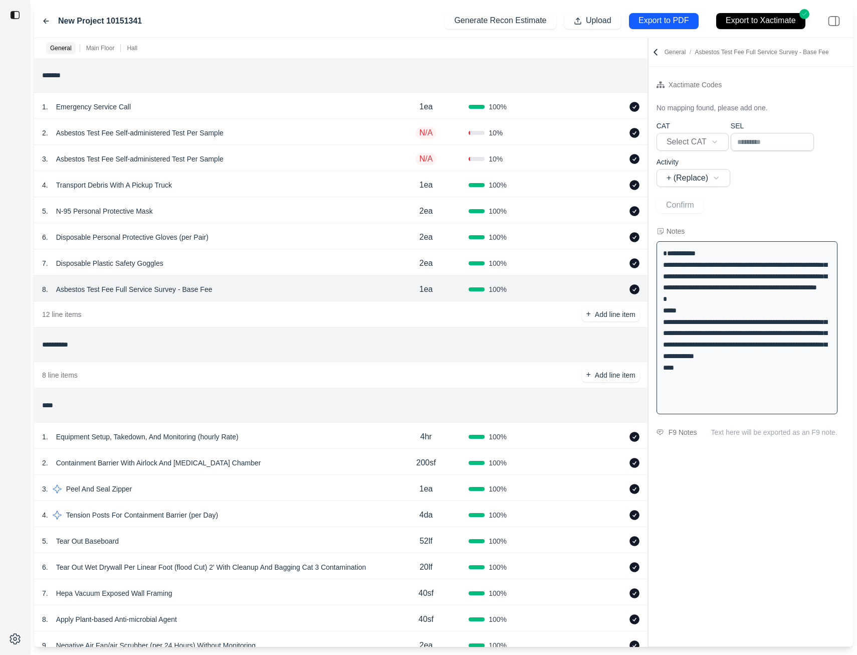
click at [461, 339] on input "**********" at bounding box center [340, 344] width 597 height 18
click at [622, 157] on icon at bounding box center [621, 157] width 6 height 0
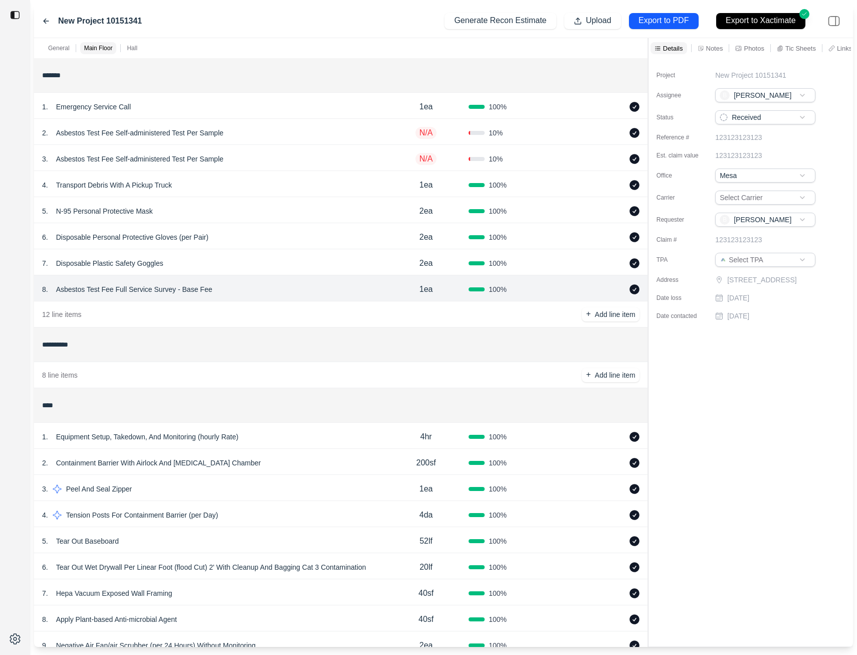
click at [170, 135] on p "Asbestos Test Fee Self-administered Test Per Sample" at bounding box center [139, 133] width 175 height 14
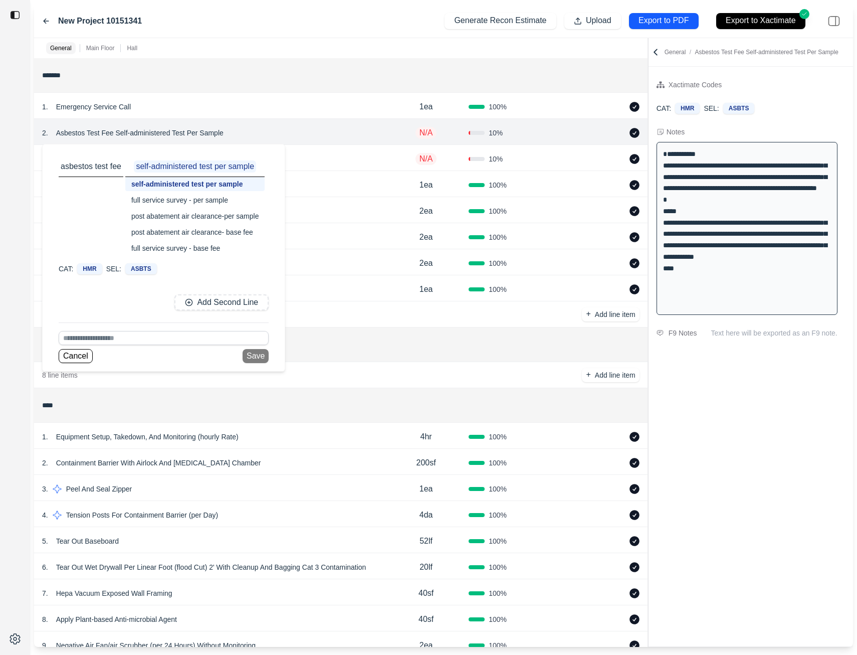
click at [182, 185] on div "self-administered test per sample" at bounding box center [194, 184] width 139 height 14
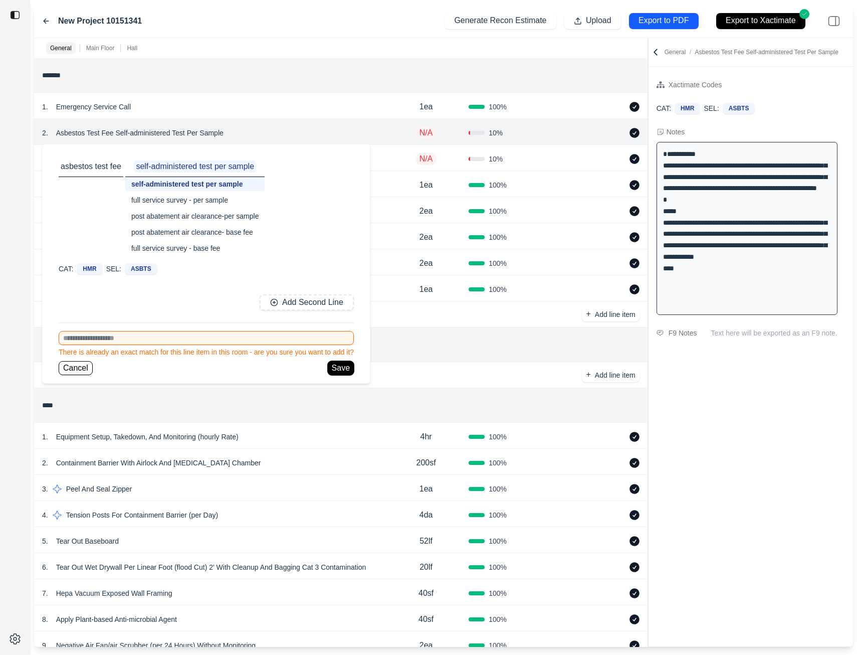
click at [337, 368] on button "Save" at bounding box center [341, 368] width 26 height 14
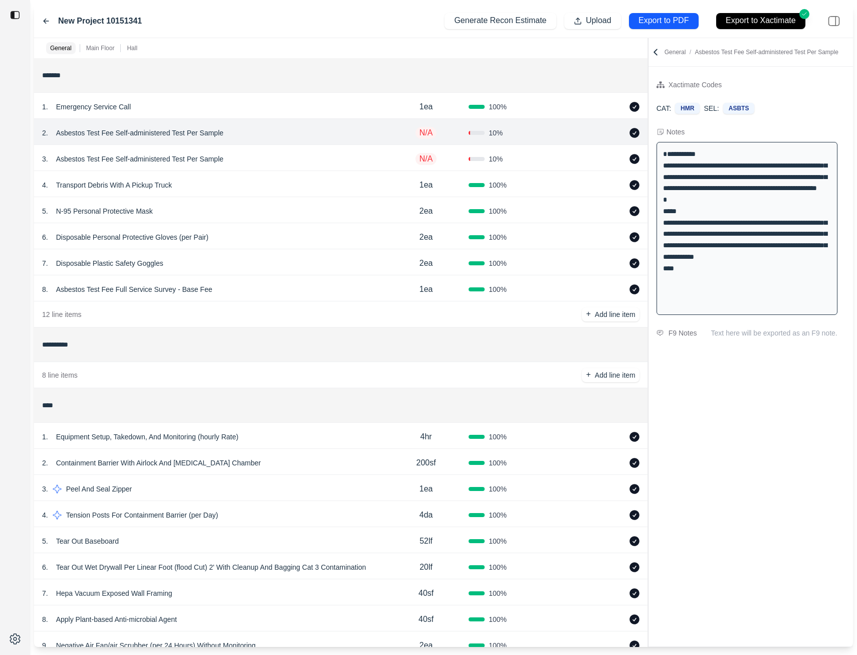
click at [382, 157] on div "3 . Asbestos Test Fee Self-administered Test Per Sample" at bounding box center [212, 159] width 341 height 14
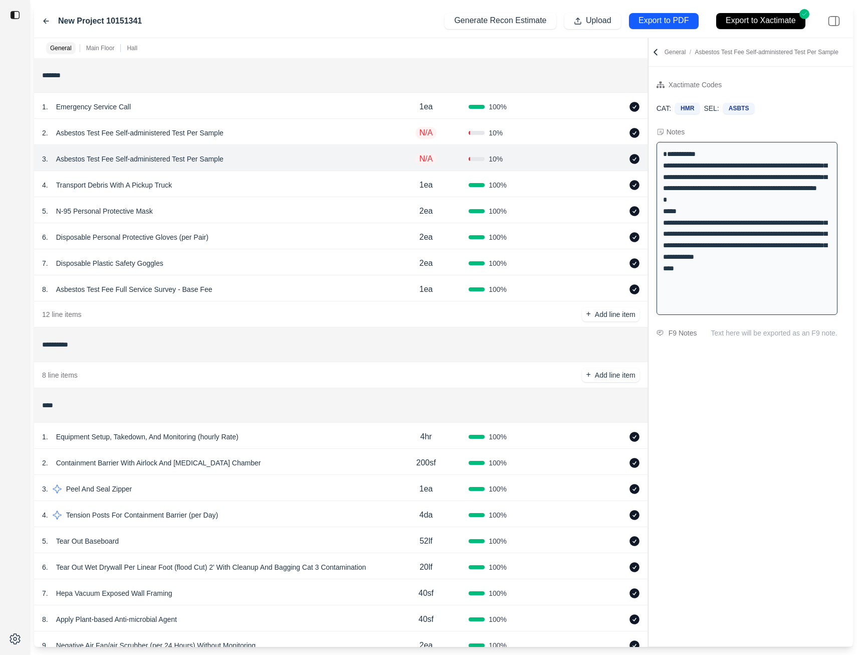
click at [622, 157] on icon at bounding box center [621, 159] width 3 height 6
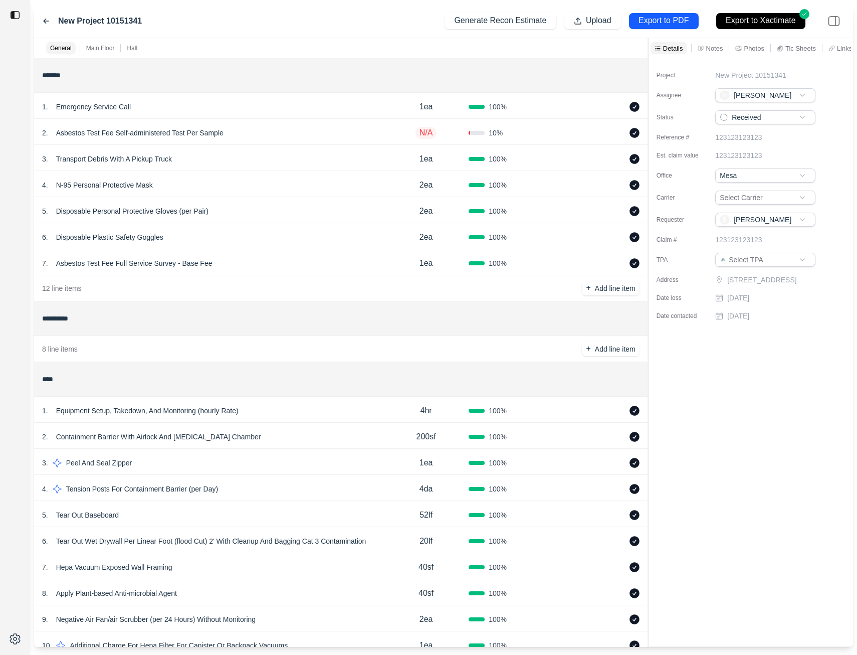
click at [633, 131] on icon at bounding box center [634, 133] width 10 height 10
click at [635, 134] on icon at bounding box center [634, 133] width 9 height 9
click at [430, 132] on p "N/A" at bounding box center [426, 133] width 22 height 12
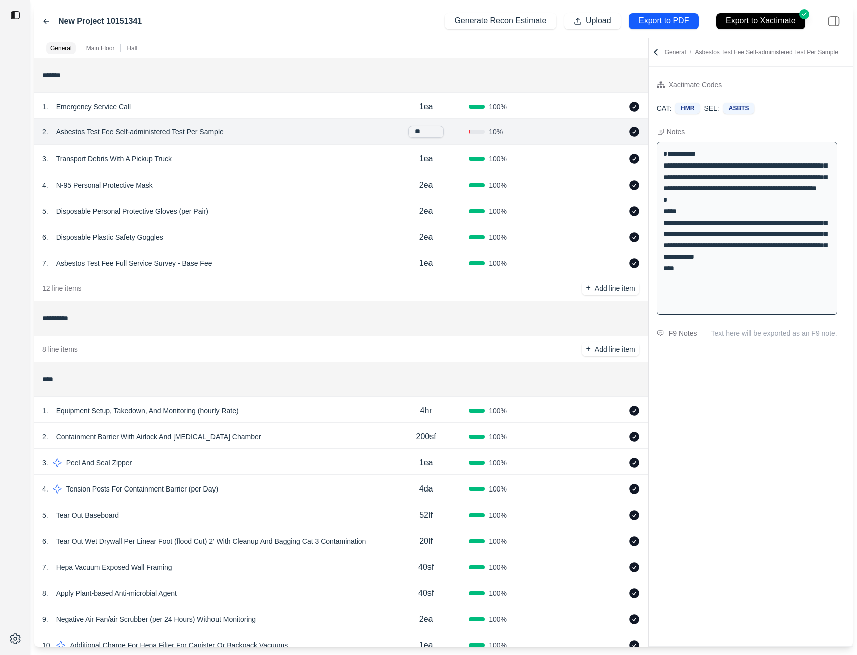
type input "***"
click at [669, 19] on p "Export to PDF" at bounding box center [664, 21] width 50 height 12
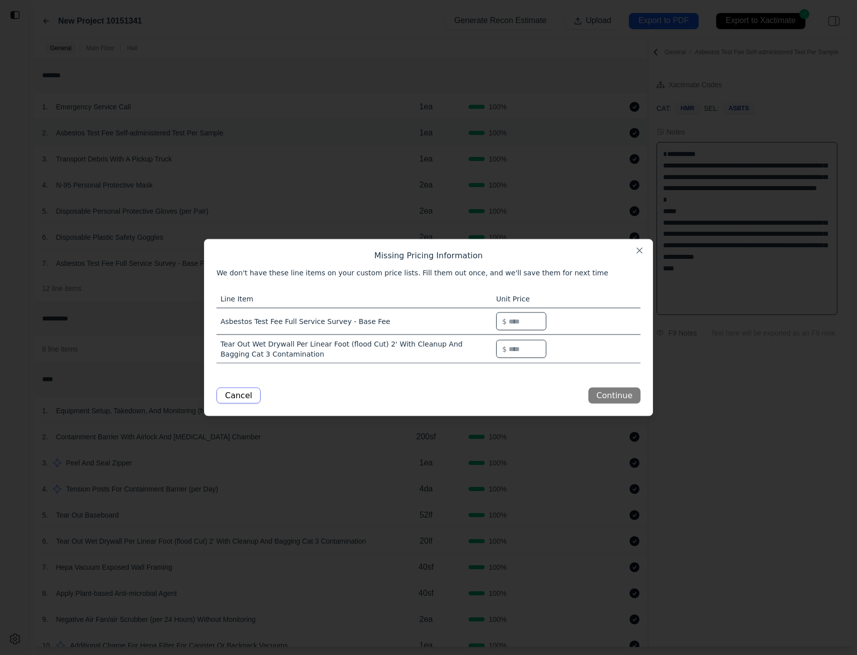
click at [228, 398] on button "Cancel" at bounding box center [239, 395] width 44 height 16
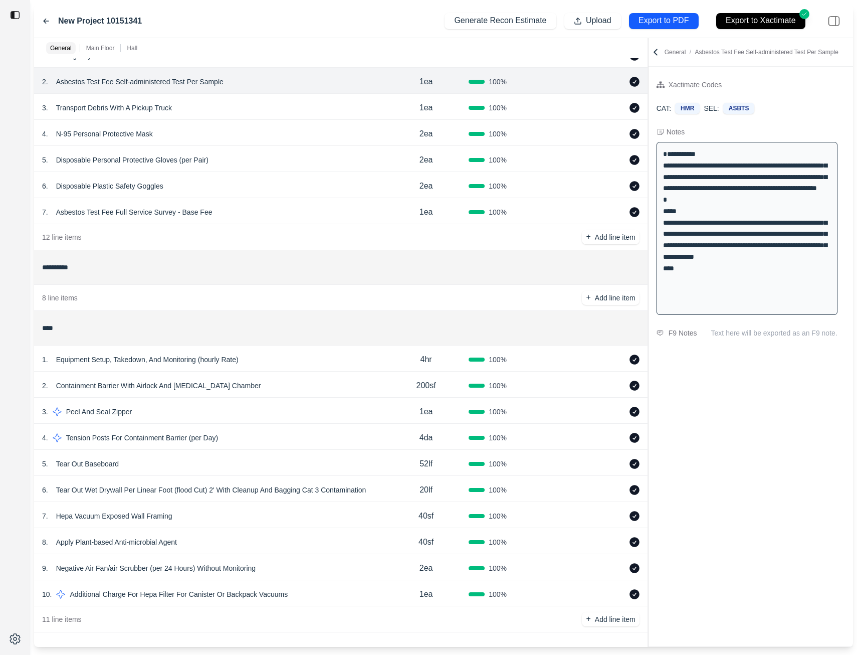
scroll to position [53, 0]
click at [638, 490] on icon at bounding box center [634, 488] width 10 height 10
click at [636, 488] on icon at bounding box center [634, 488] width 9 height 9
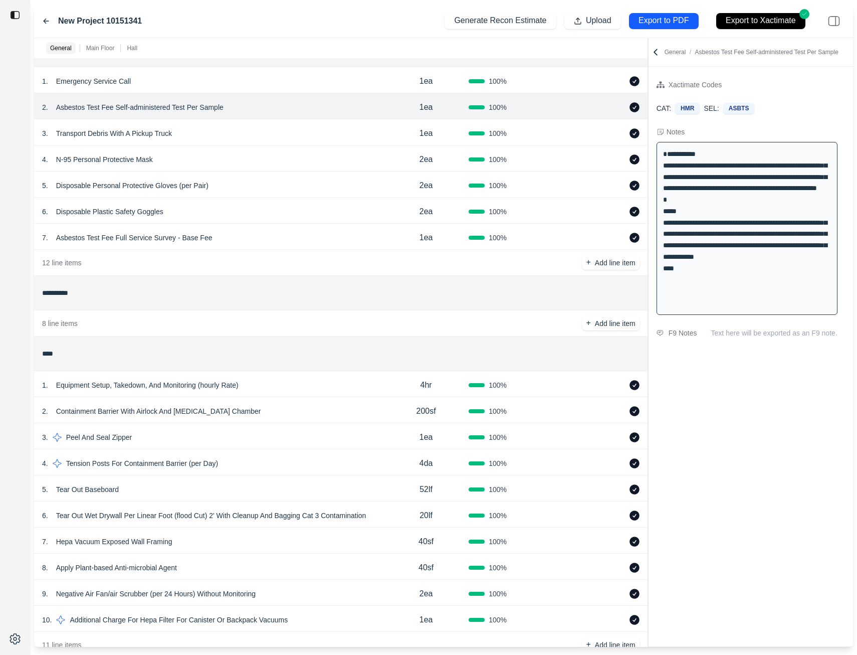
scroll to position [0, 0]
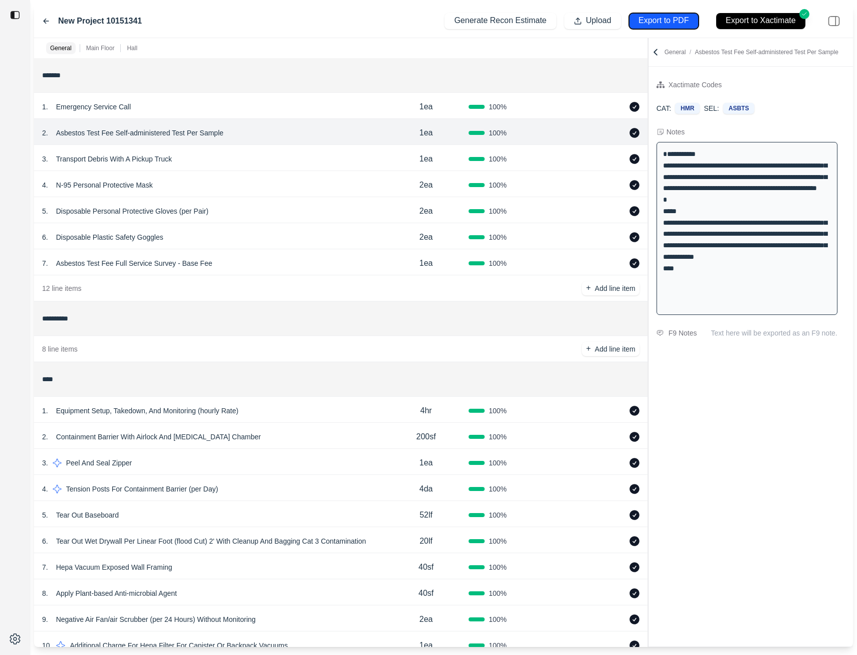
click at [658, 18] on p "Export to PDF" at bounding box center [664, 21] width 50 height 12
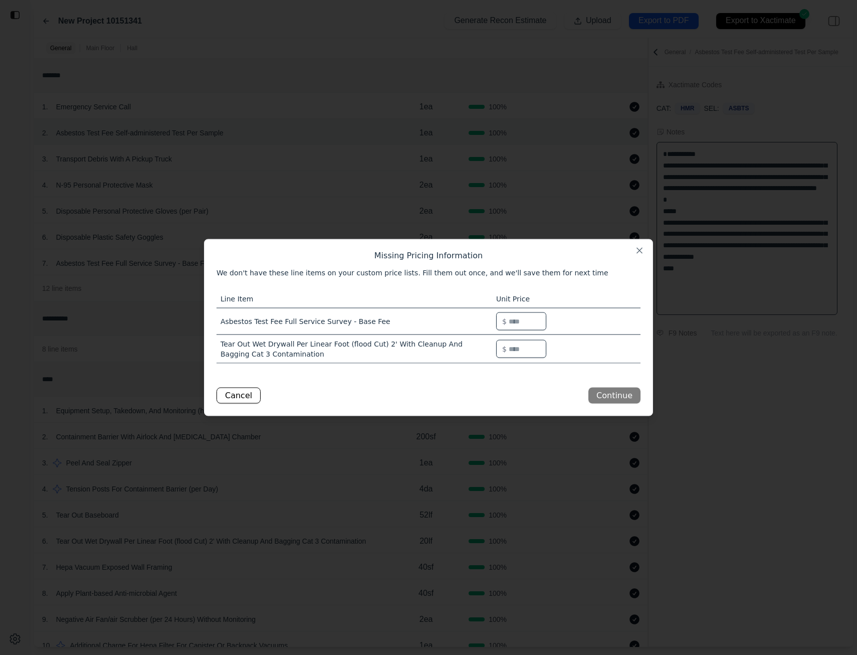
type input "******"
click at [518, 348] on input "*" at bounding box center [521, 349] width 50 height 18
type input "****"
click at [615, 393] on button "Continue" at bounding box center [614, 395] width 52 height 16
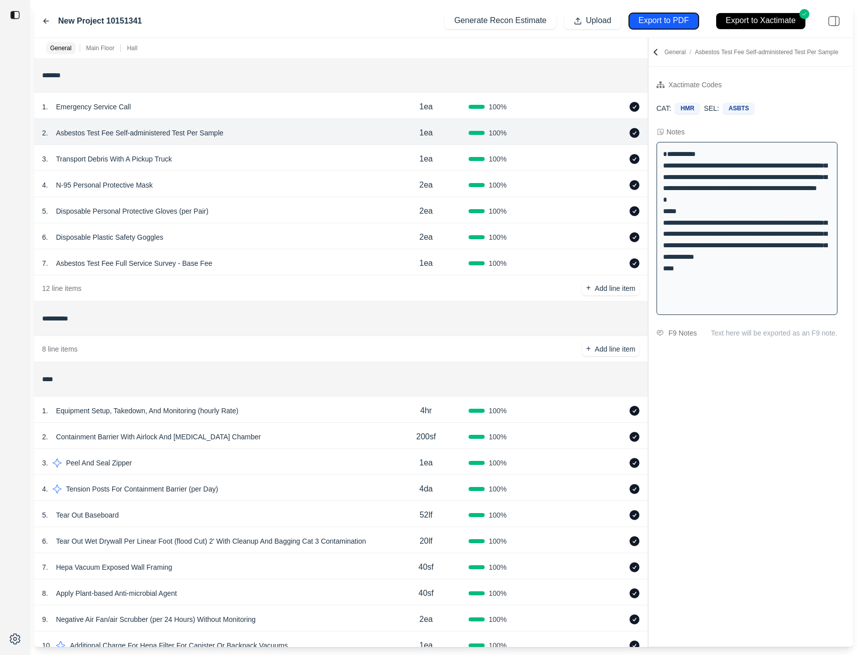
click at [665, 25] on p "Export to PDF" at bounding box center [664, 21] width 50 height 12
